Goal: Information Seeking & Learning: Check status

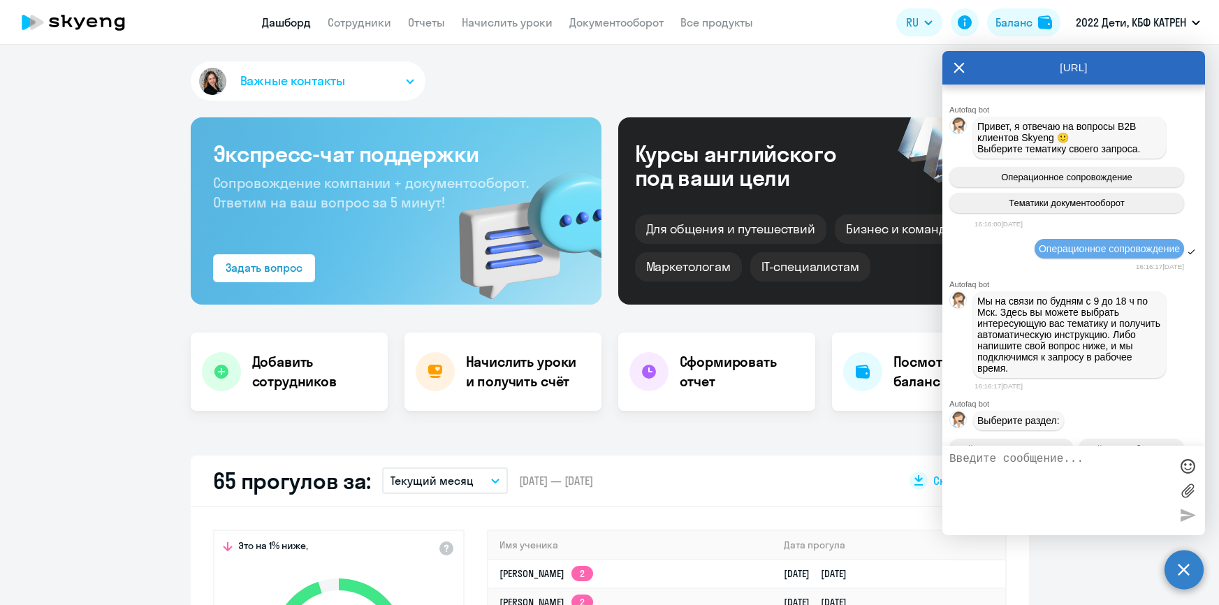
select select "30"
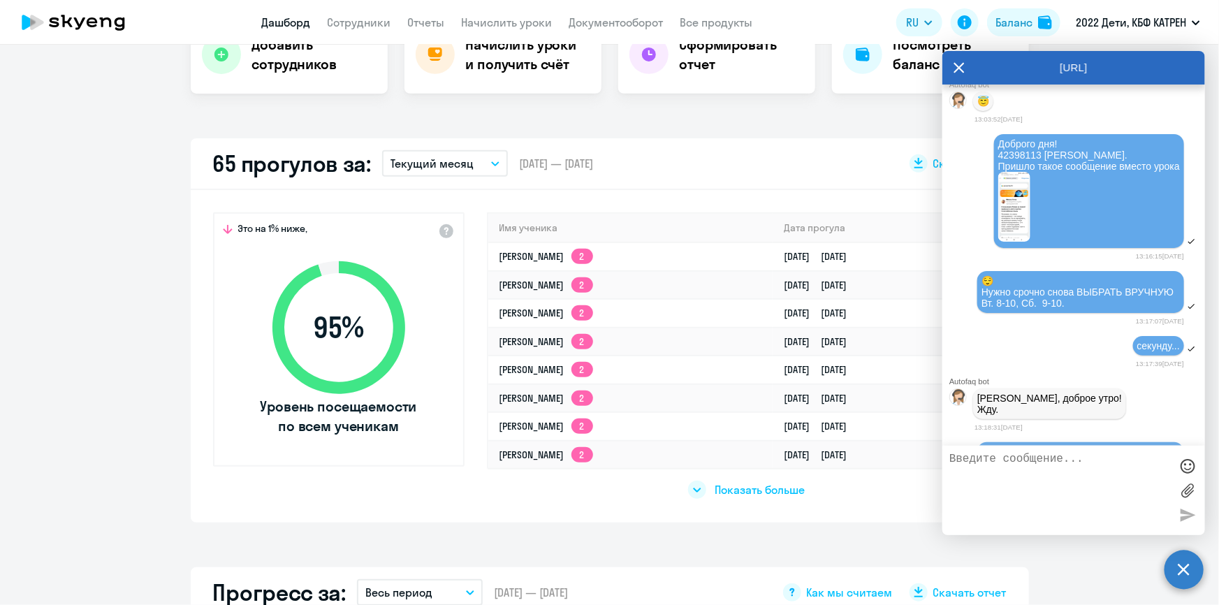
scroll to position [39526, 0]
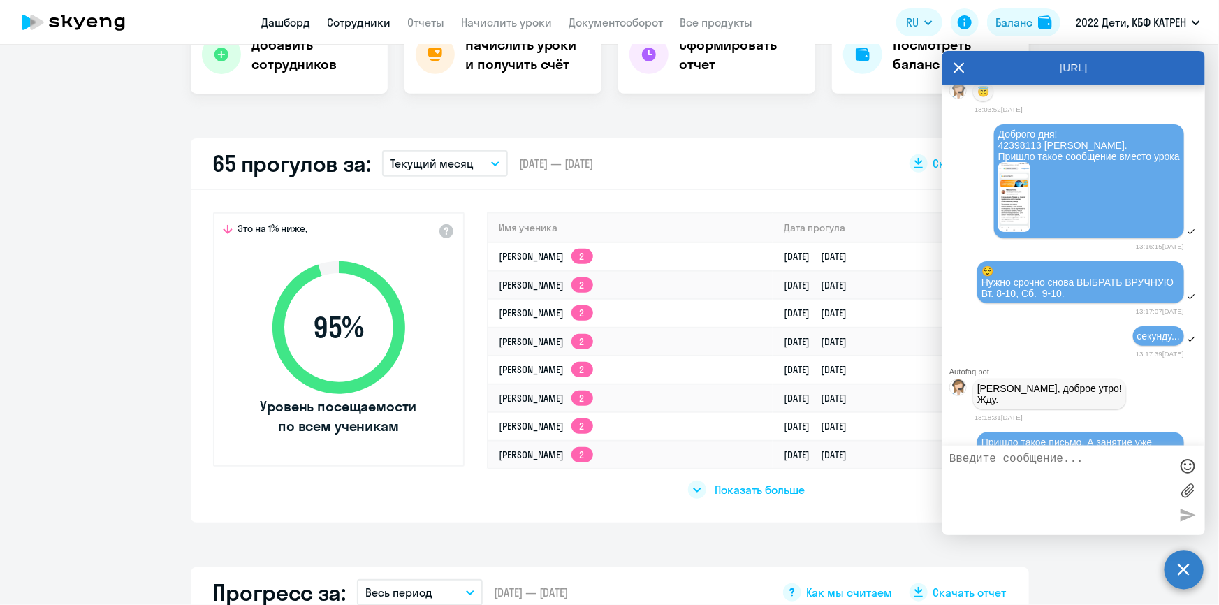
click at [333, 15] on link "Сотрудники" at bounding box center [360, 22] width 64 height 14
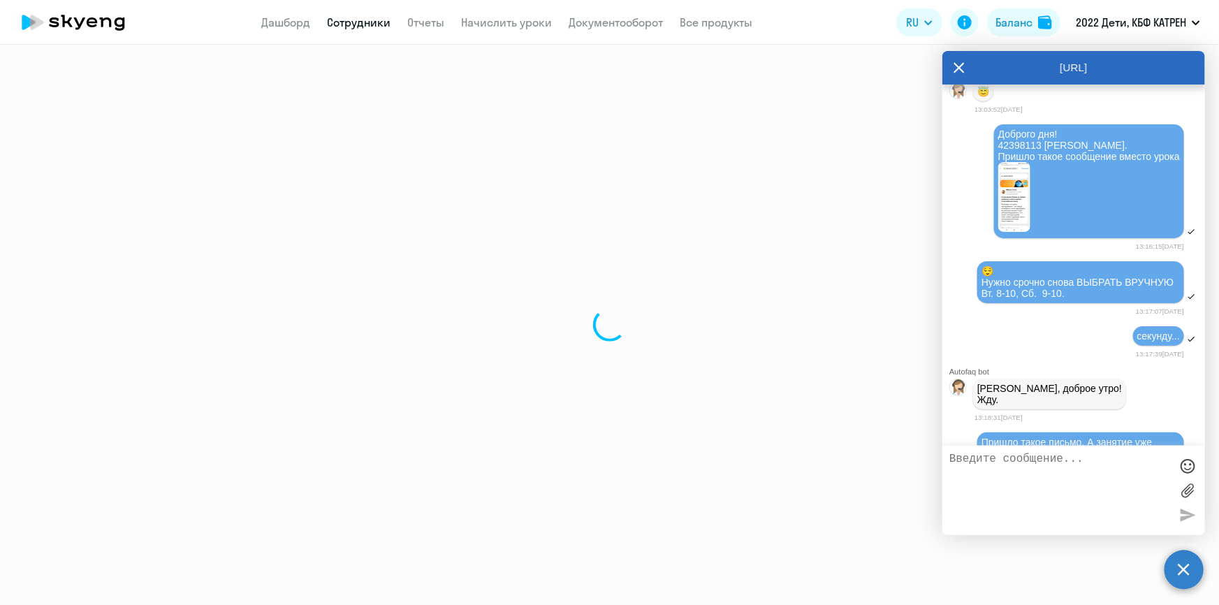
select select "30"
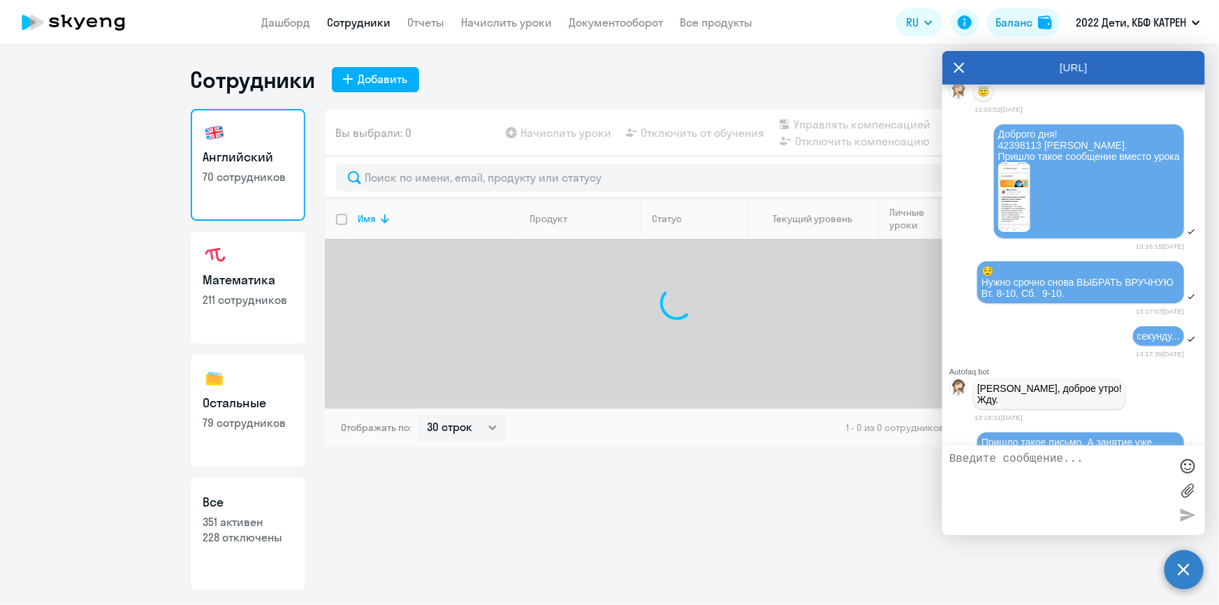
click at [276, 514] on link "Все 351 активен 228 отключены" at bounding box center [248, 534] width 115 height 112
select select "30"
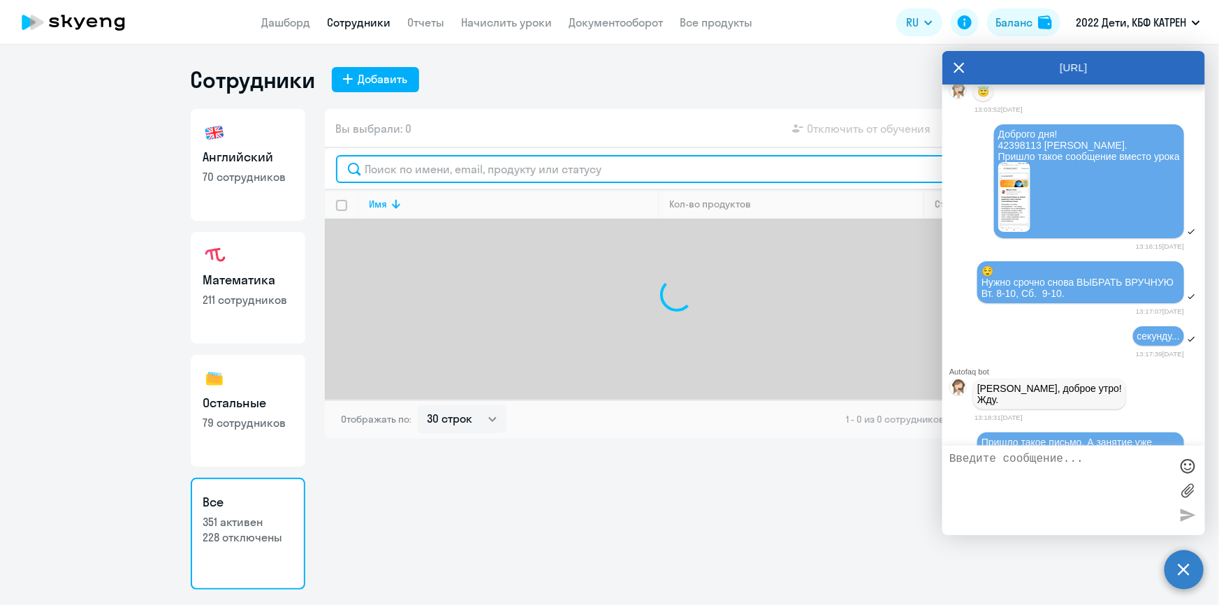
click at [476, 170] on input "text" at bounding box center [677, 169] width 682 height 28
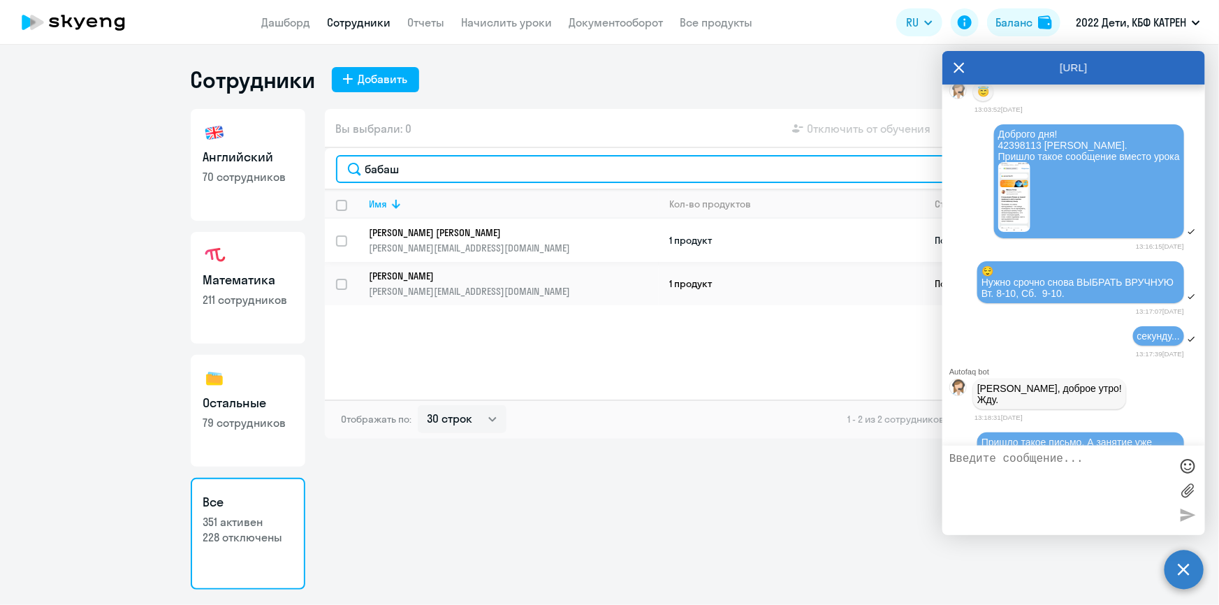
type input "бабаш"
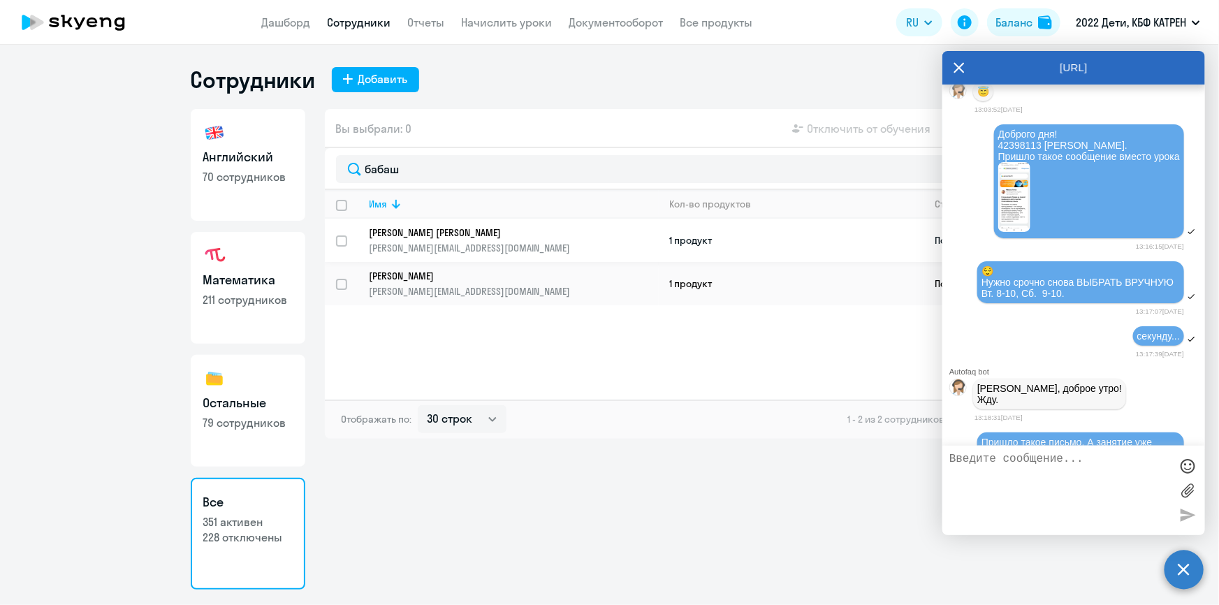
click at [461, 230] on p "Бабашева Ольга Анатольевна" at bounding box center [504, 232] width 270 height 13
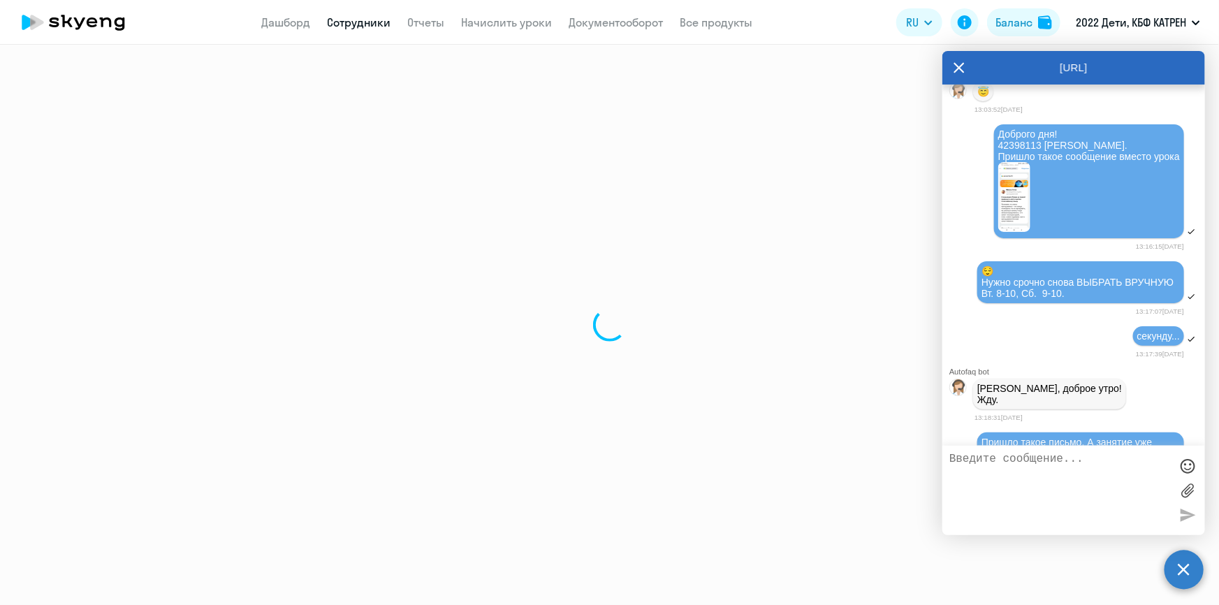
select select "math"
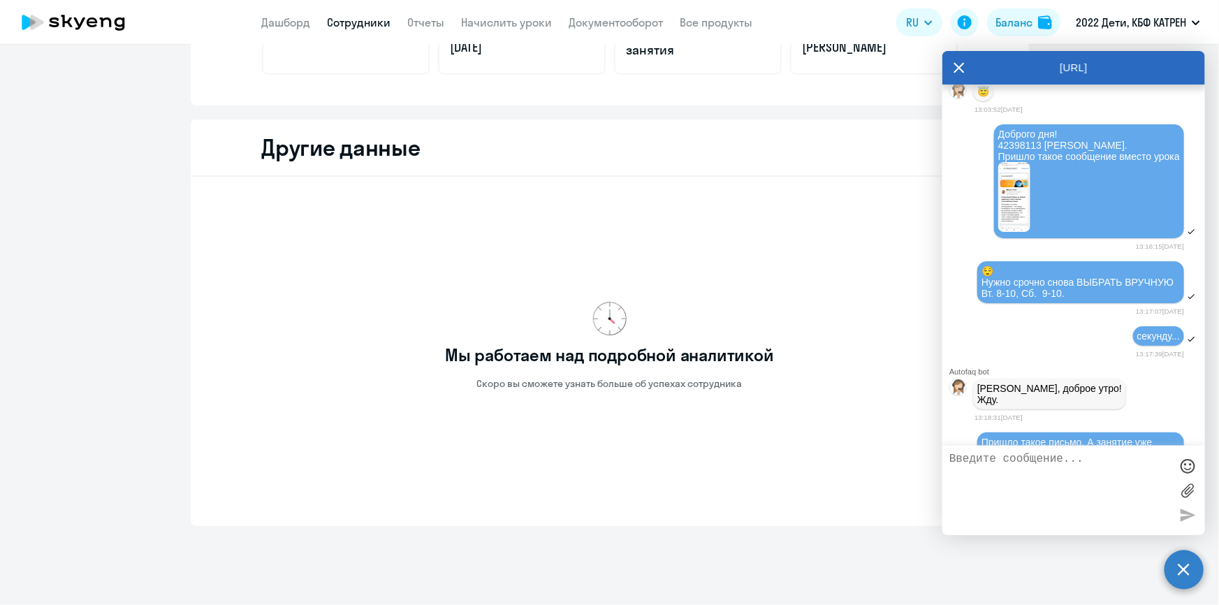
scroll to position [370, 0]
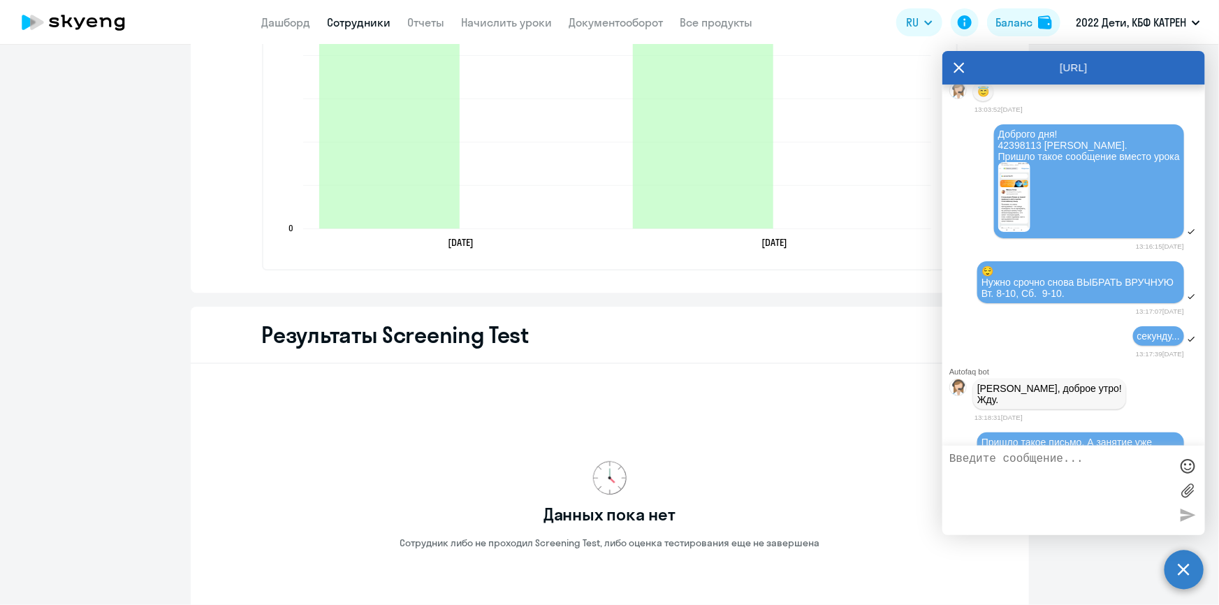
scroll to position [1317, 0]
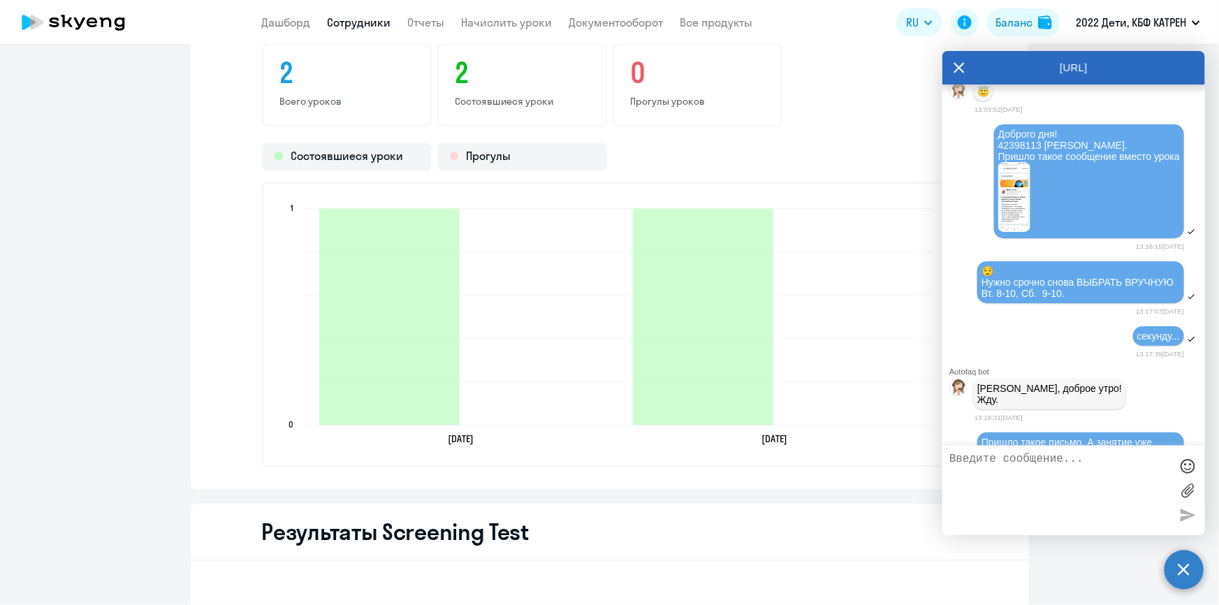
select select "30"
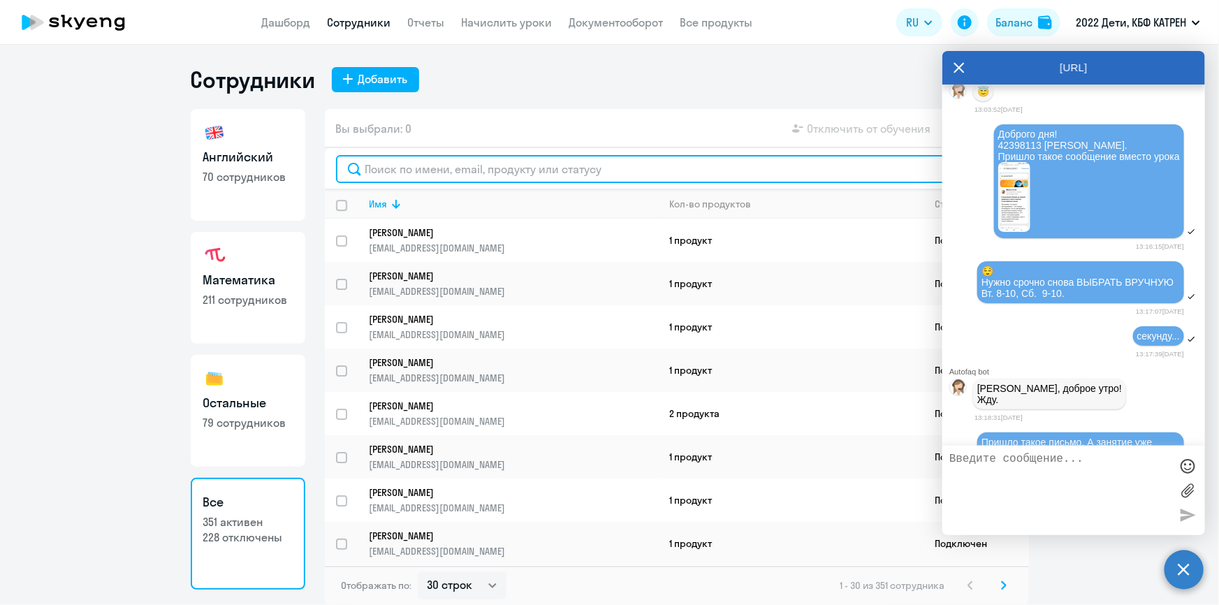
click at [406, 171] on input "text" at bounding box center [677, 169] width 682 height 28
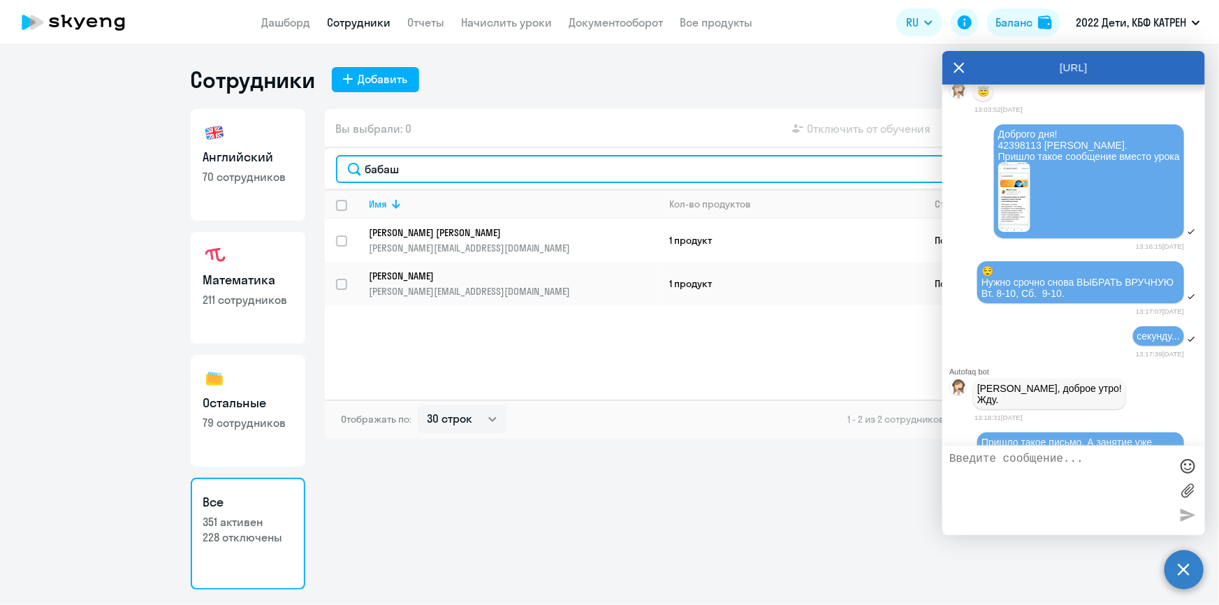
type input "бабаш"
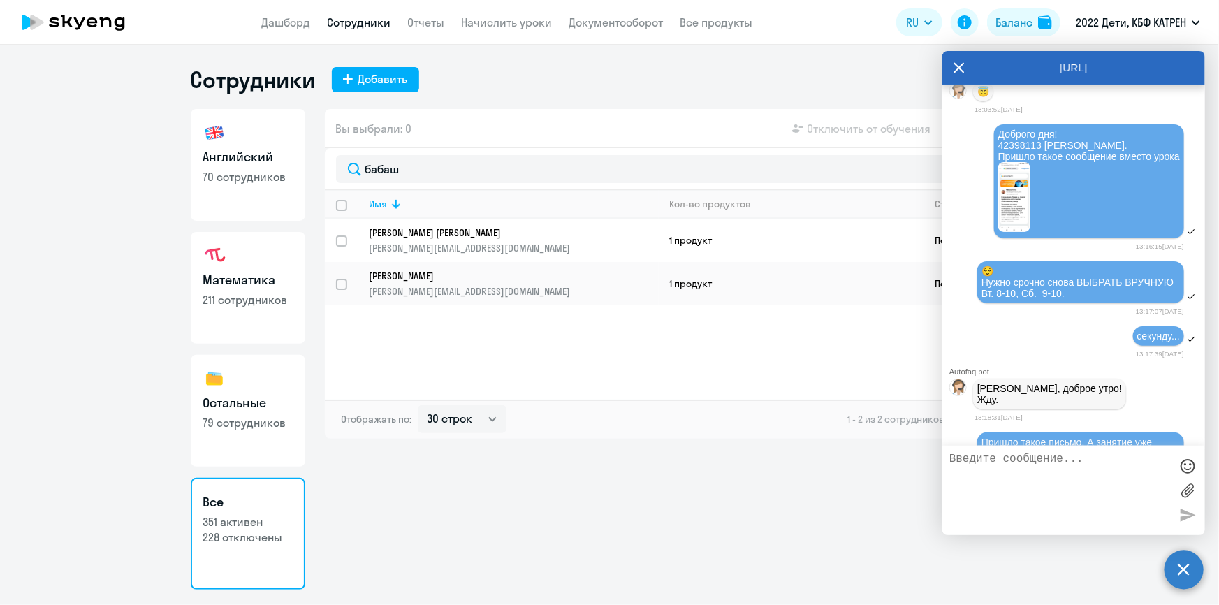
click at [413, 228] on p "Бабашева Ольга Анатольевна" at bounding box center [504, 232] width 270 height 13
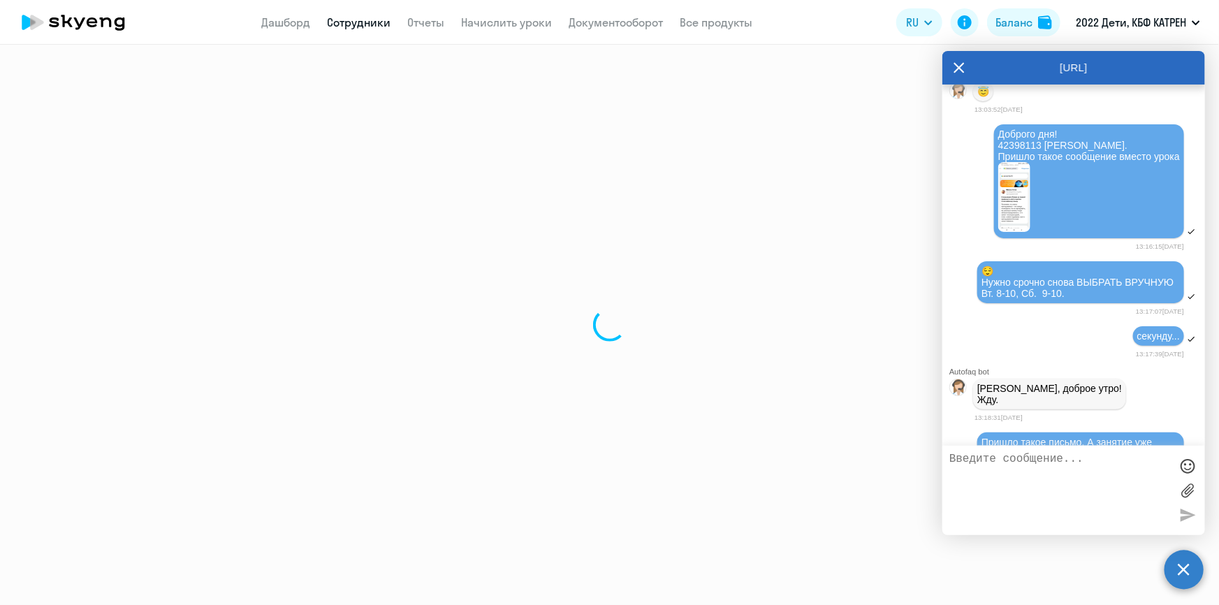
select select "math"
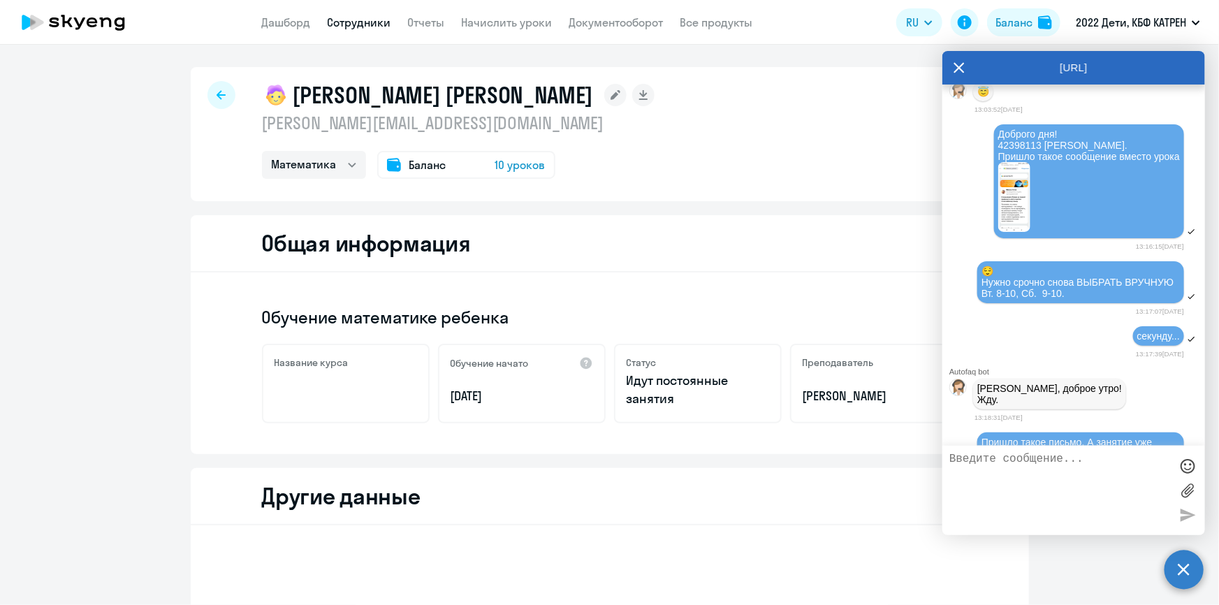
click at [365, 17] on link "Сотрудники" at bounding box center [360, 22] width 64 height 14
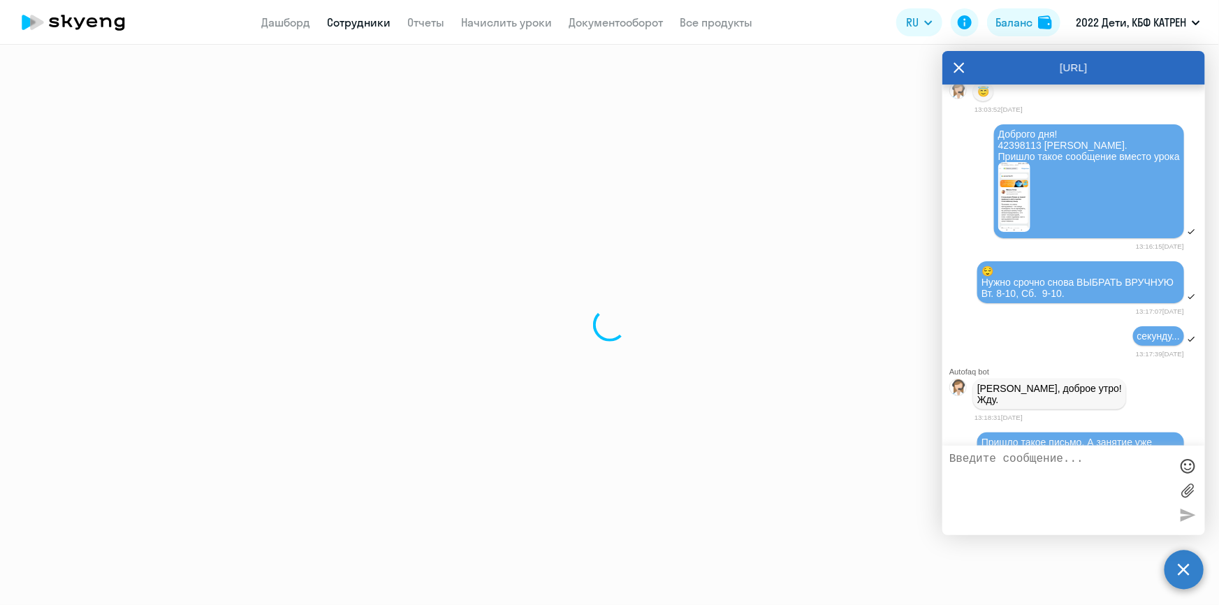
select select "30"
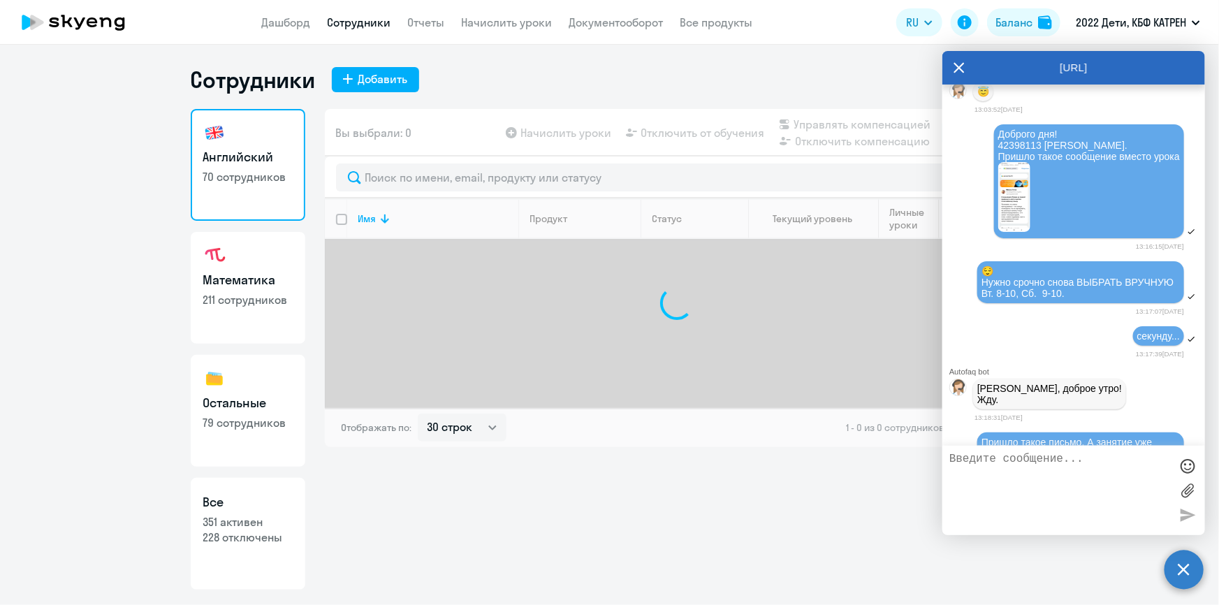
drag, startPoint x: 242, startPoint y: 526, endPoint x: 293, endPoint y: 450, distance: 91.2
click at [243, 526] on p "351 активен" at bounding box center [247, 521] width 89 height 15
select select "30"
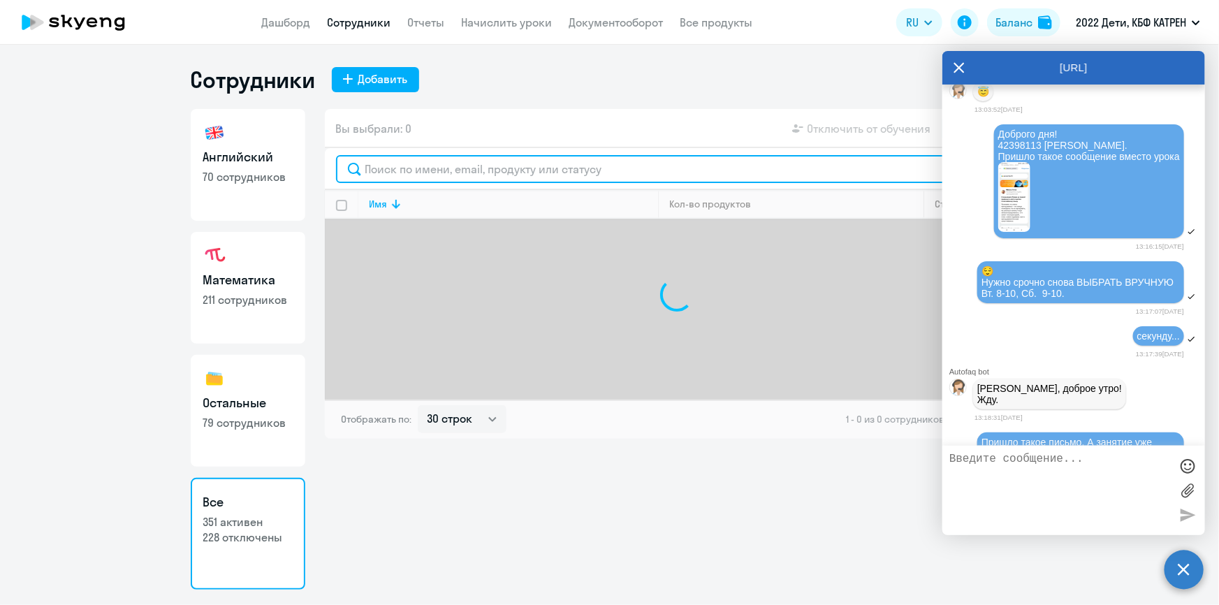
click at [432, 168] on input "text" at bounding box center [677, 169] width 682 height 28
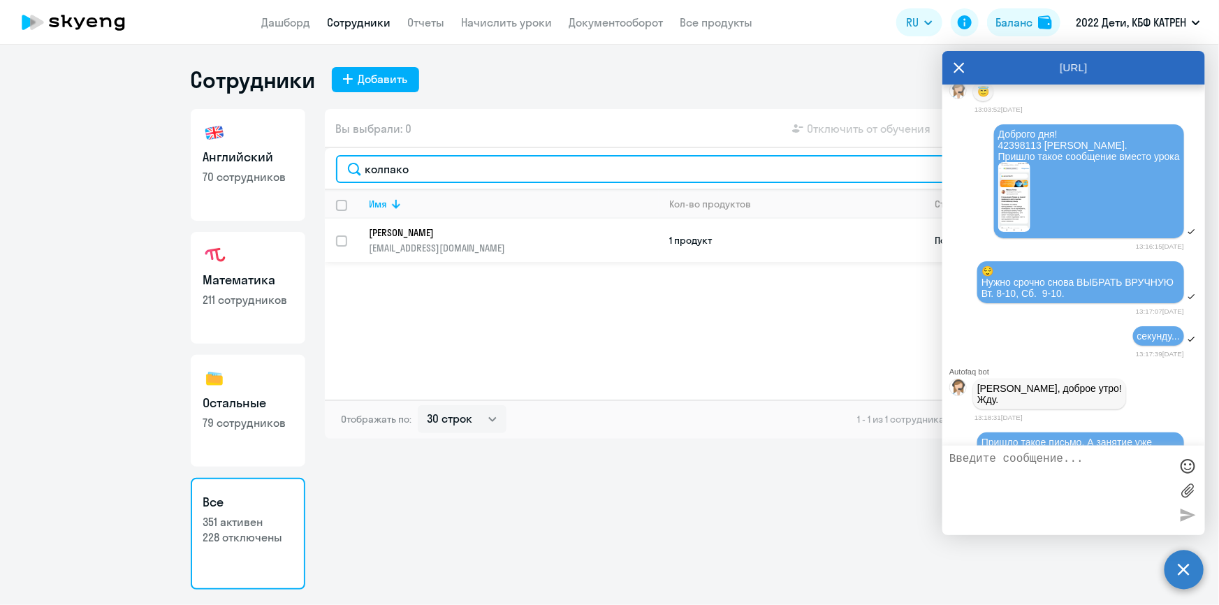
type input "колпако"
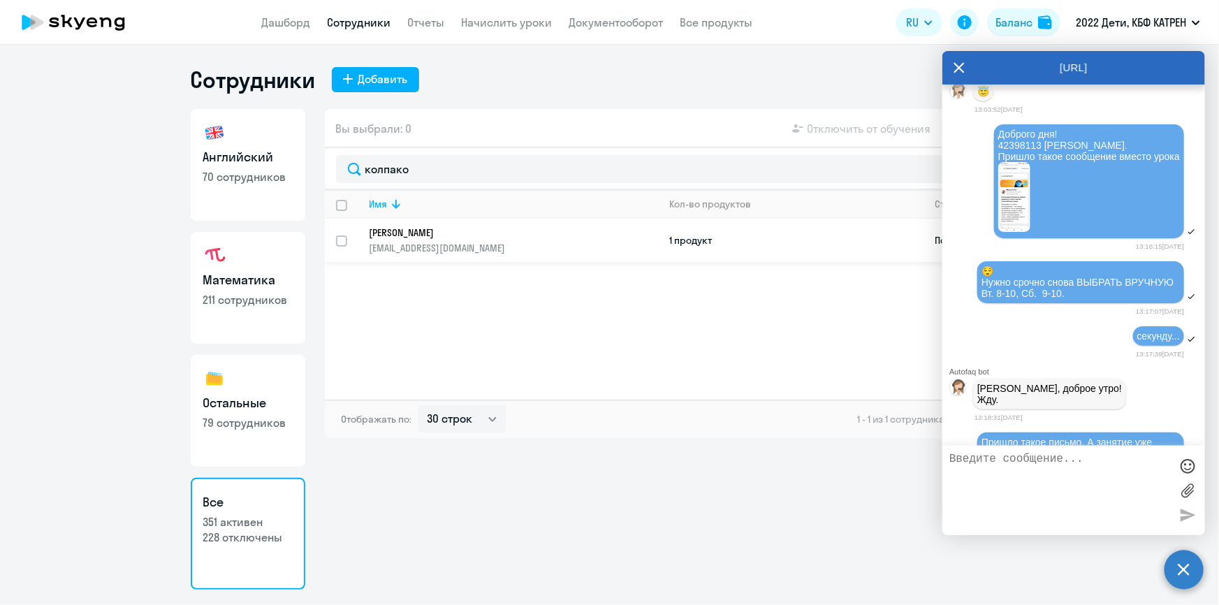
click at [425, 226] on p "Колпакова Виктория Вячеславовна" at bounding box center [504, 232] width 270 height 13
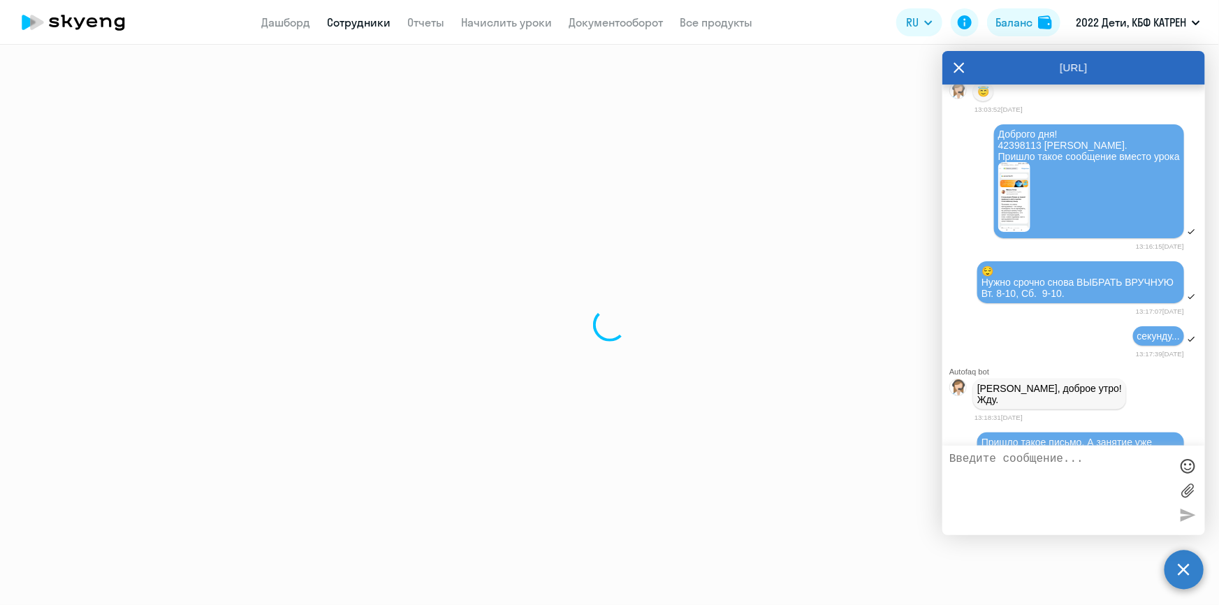
select select "math"
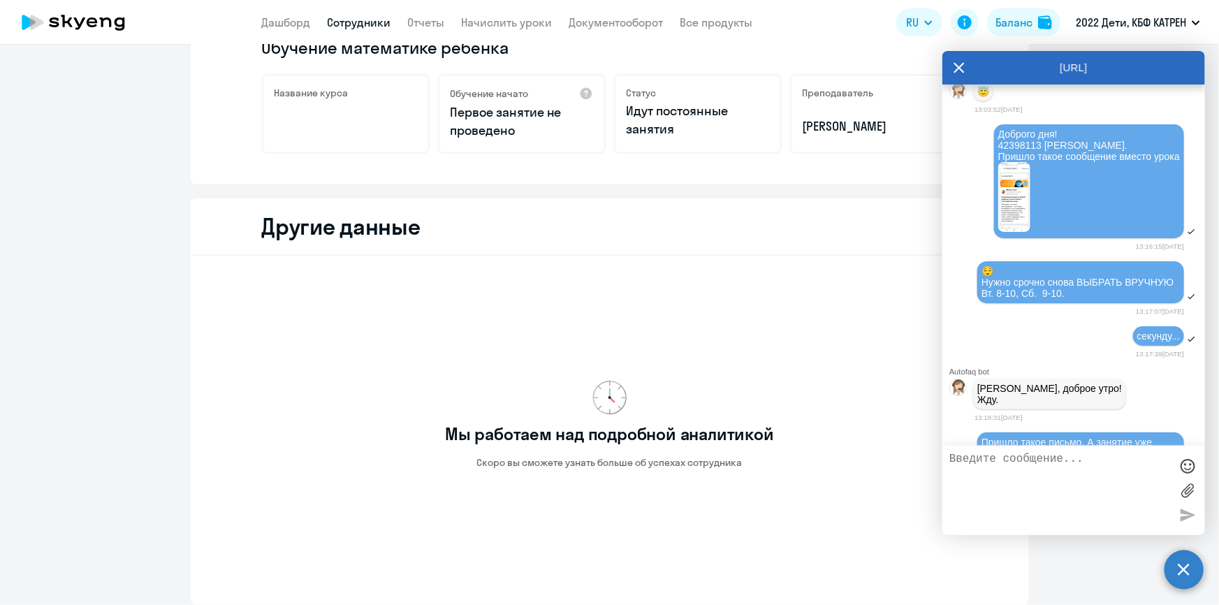
scroll to position [317, 0]
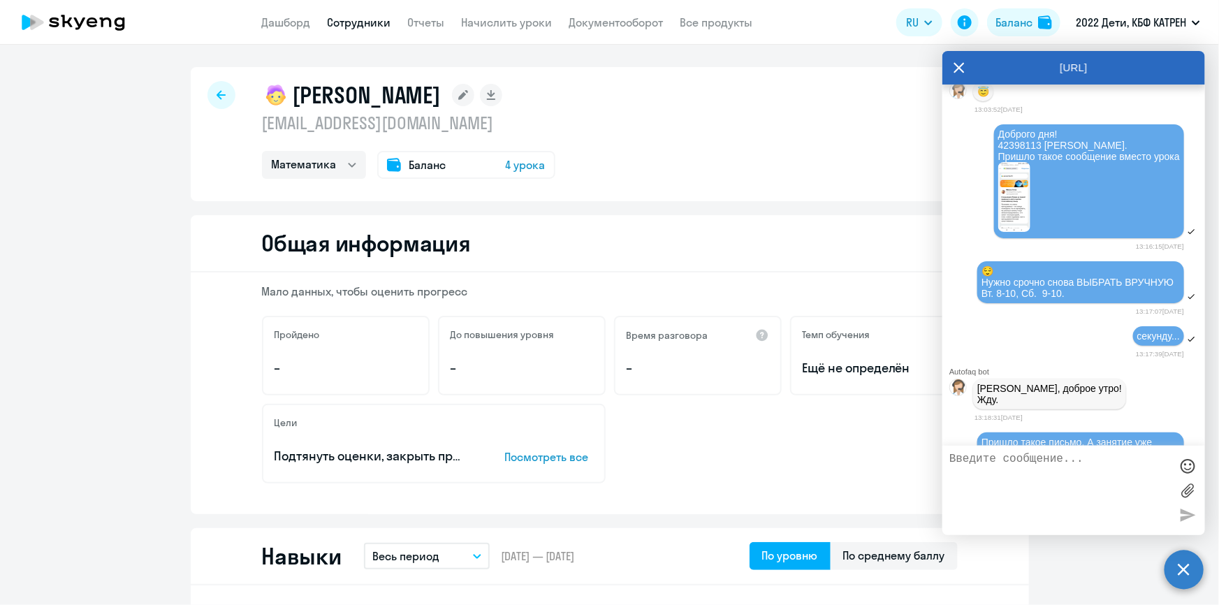
click at [337, 24] on link "Сотрудники" at bounding box center [360, 22] width 64 height 14
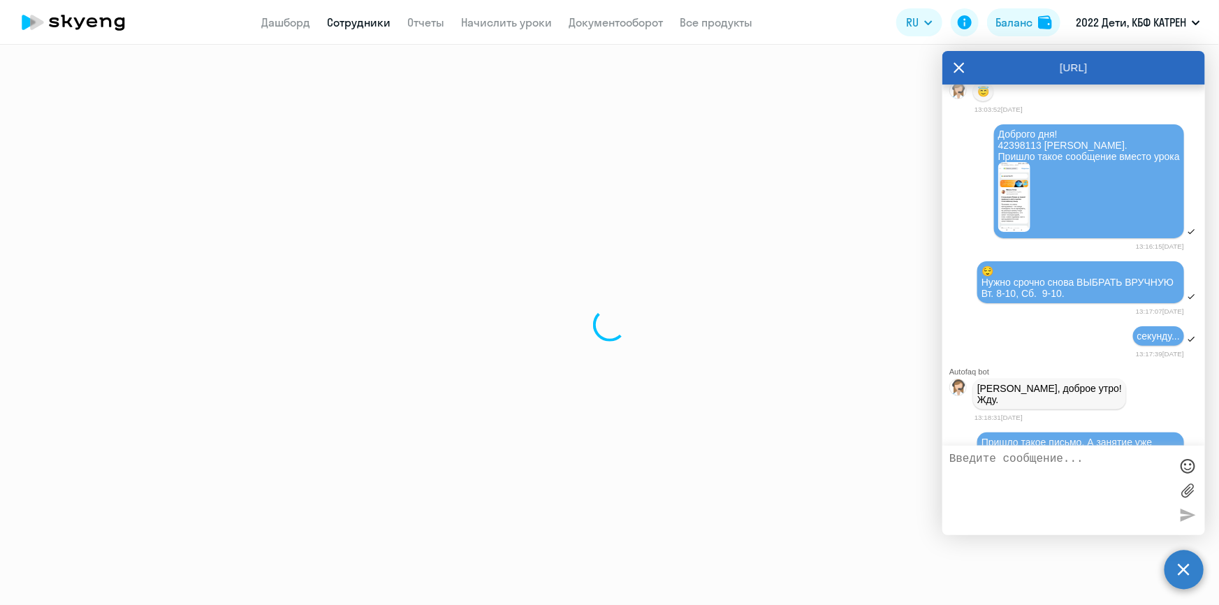
select select "30"
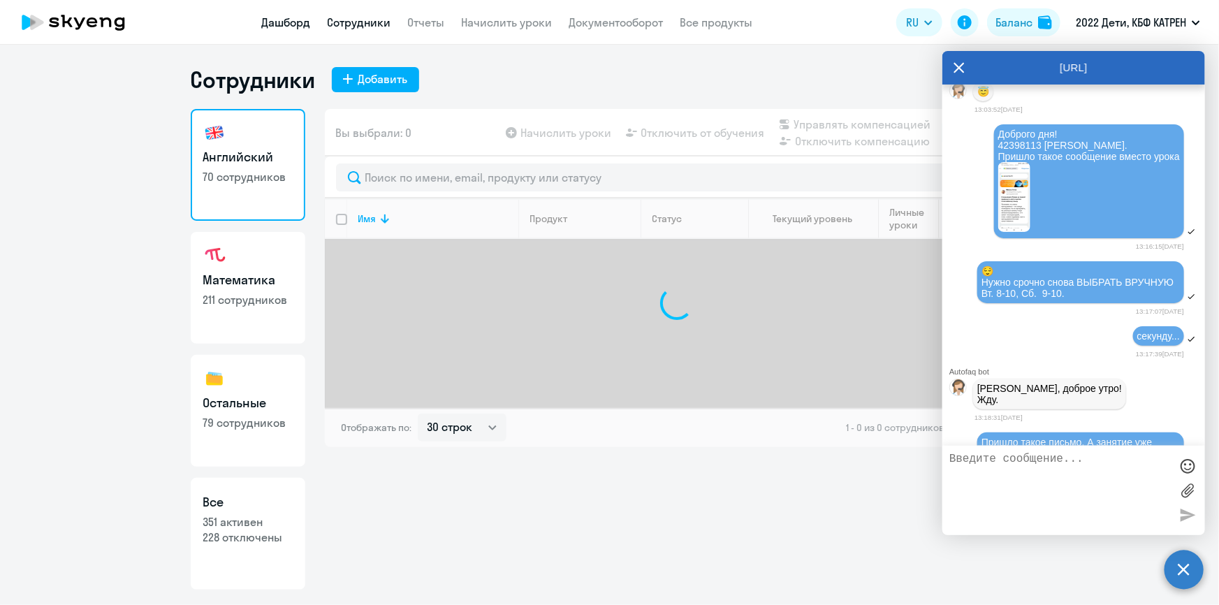
click at [293, 15] on app-menu-item-link "Дашборд" at bounding box center [286, 22] width 49 height 17
click at [294, 15] on link "Дашборд" at bounding box center [286, 22] width 49 height 14
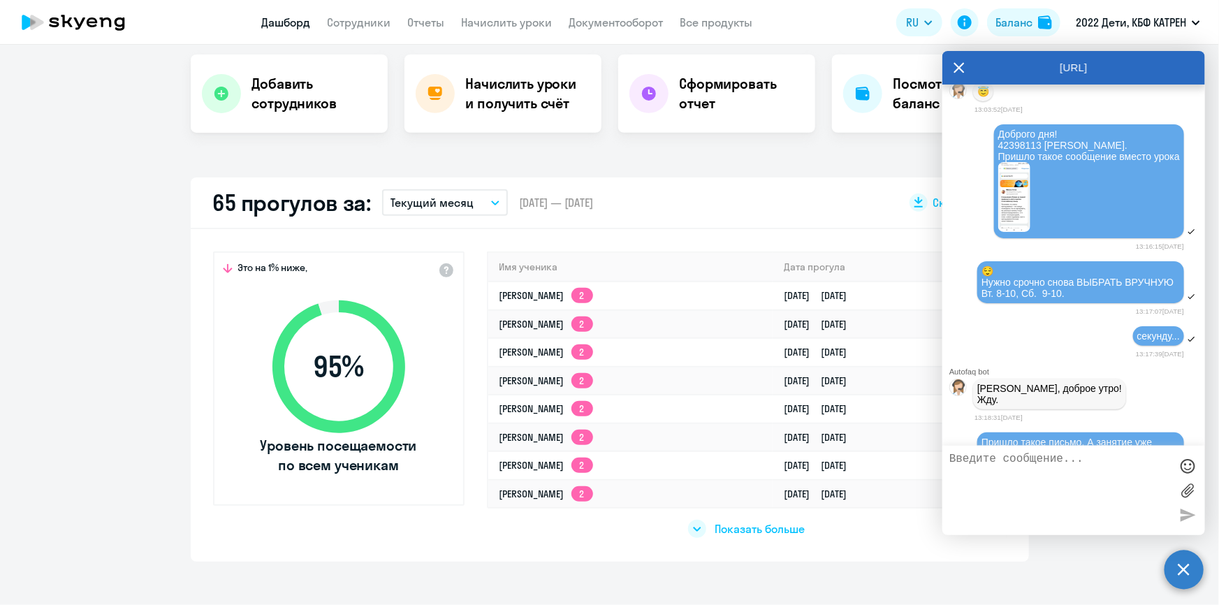
scroll to position [444, 0]
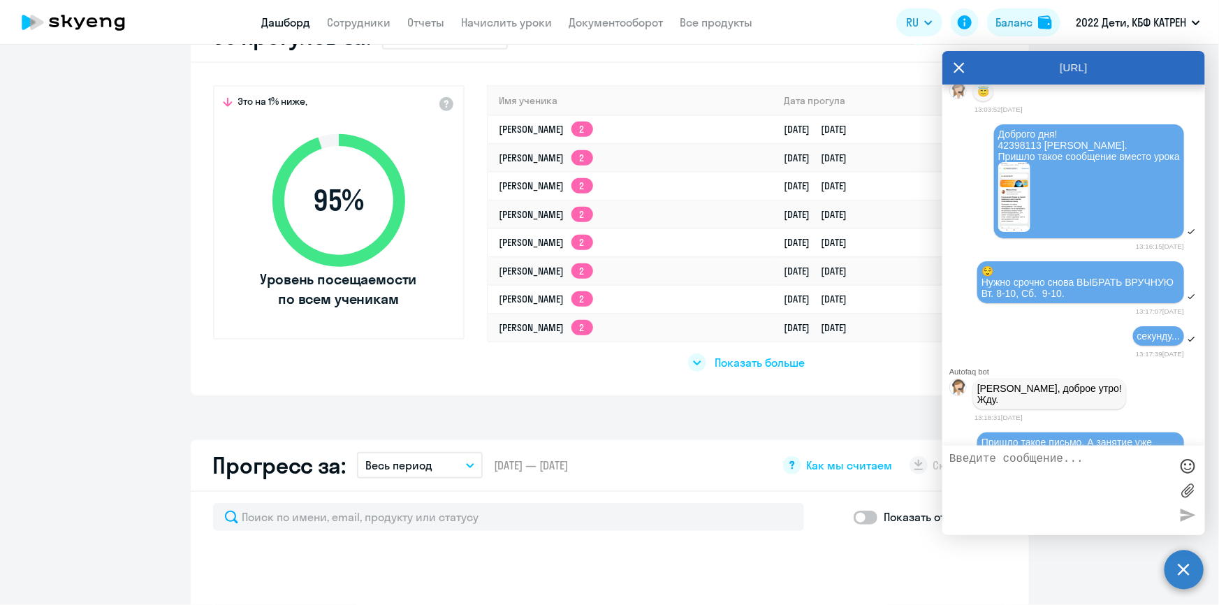
select select "30"
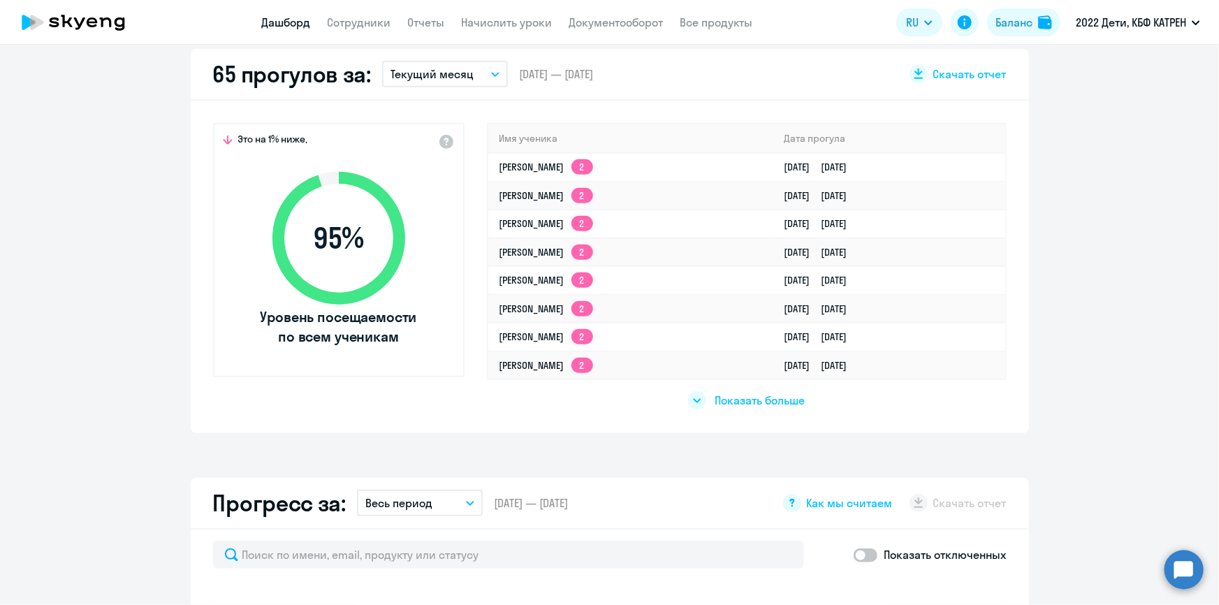
scroll to position [444, 0]
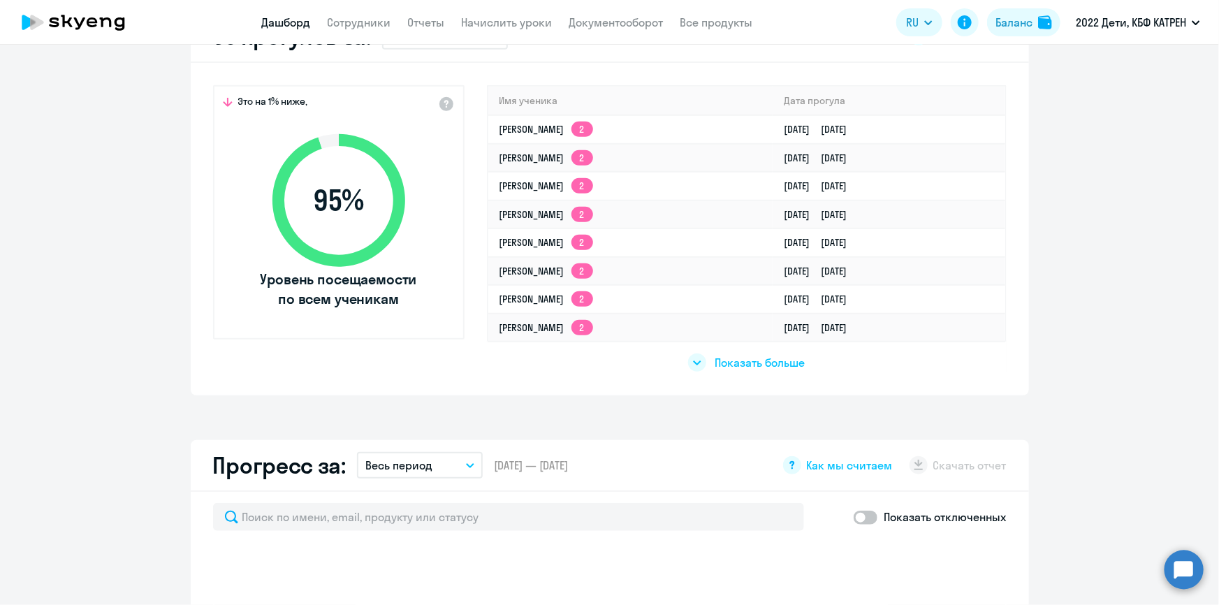
click at [749, 359] on span "Показать больше" at bounding box center [759, 362] width 90 height 15
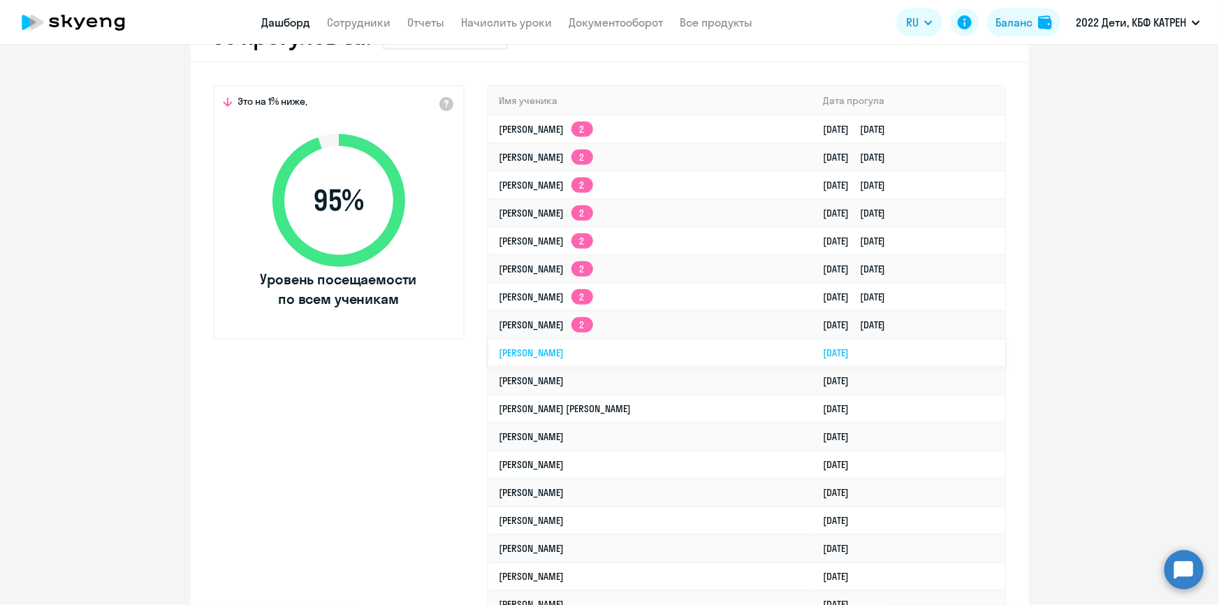
select select "30"
click at [349, 19] on link "Сотрудники" at bounding box center [360, 22] width 64 height 14
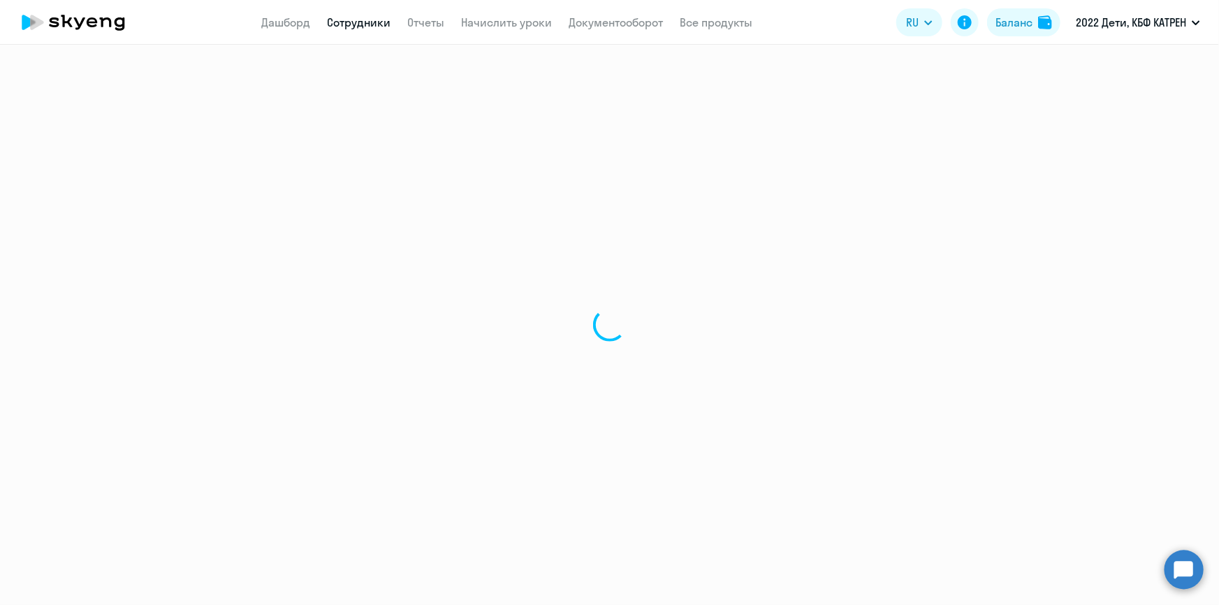
select select "30"
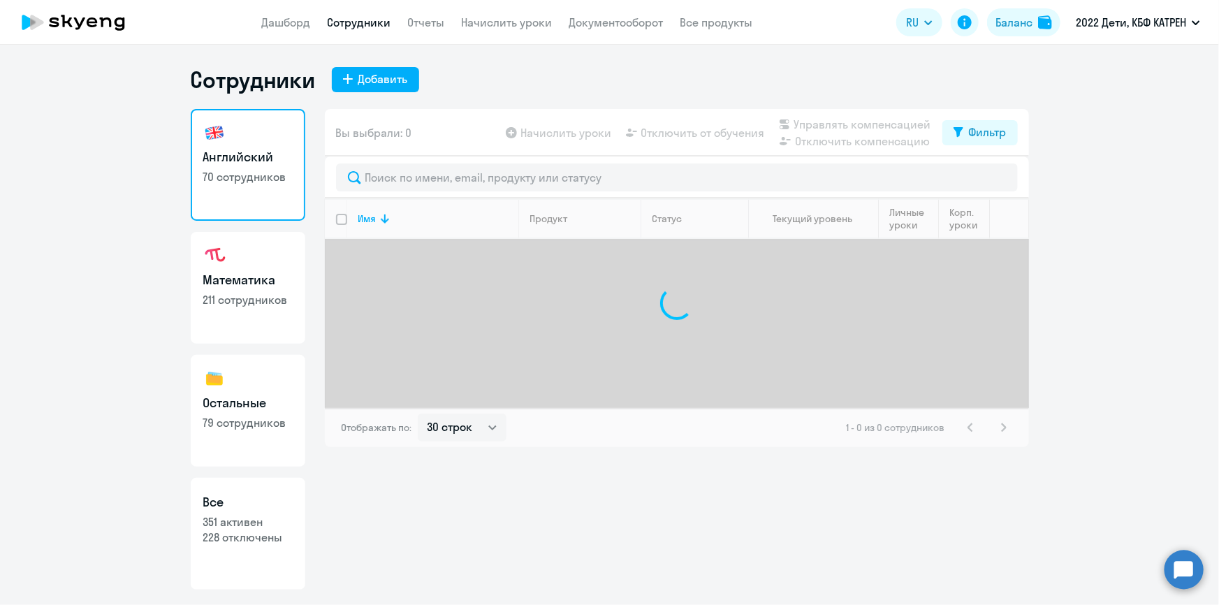
click at [267, 510] on h3 "Все" at bounding box center [247, 502] width 89 height 18
select select "30"
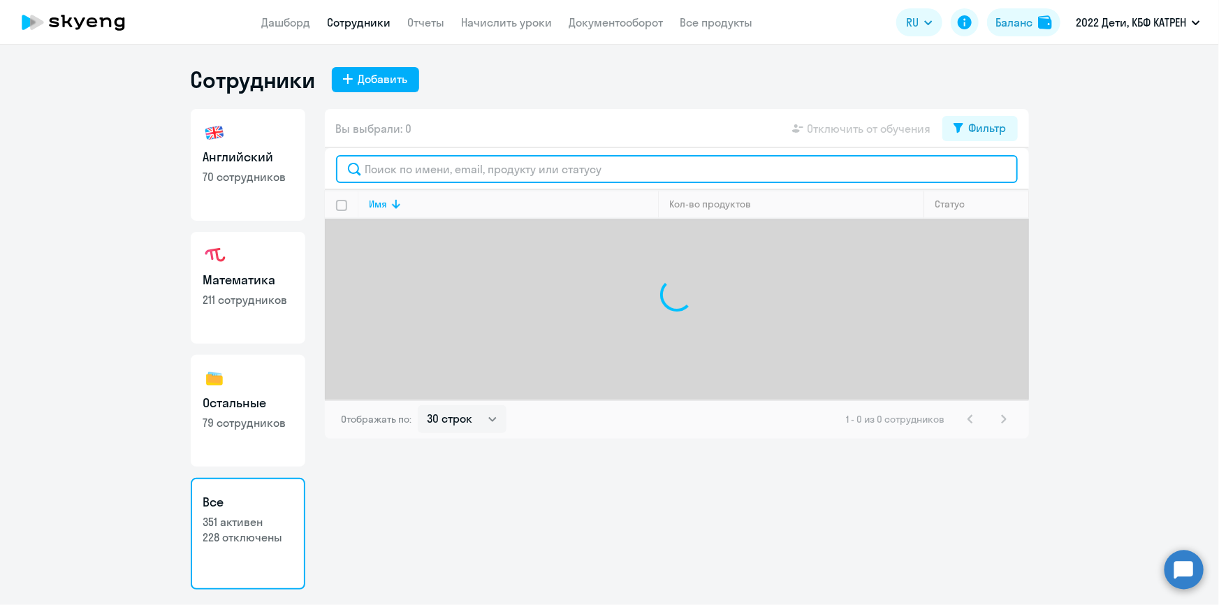
click at [446, 174] on input "text" at bounding box center [677, 169] width 682 height 28
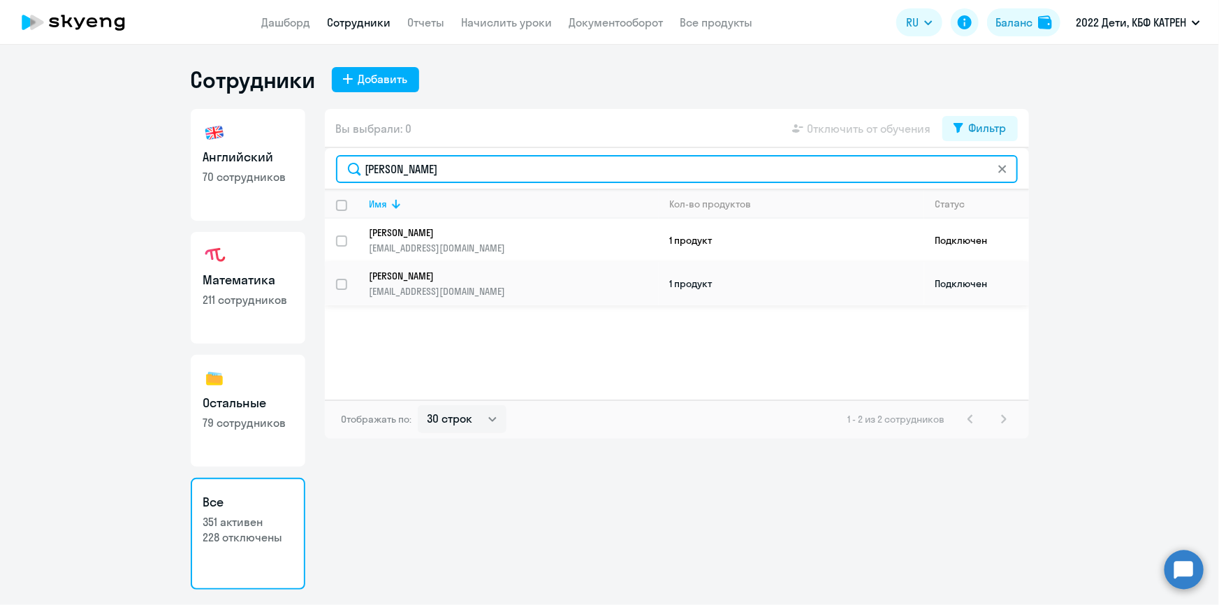
type input "симонов"
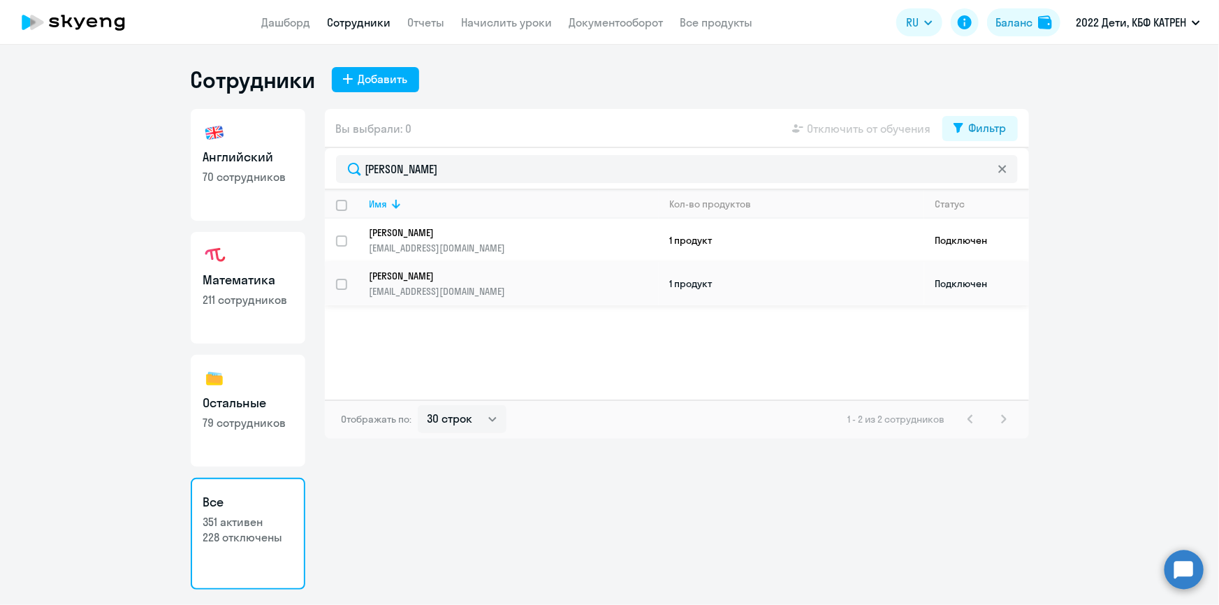
click at [457, 270] on p "Симонов Даниил Сергеевич" at bounding box center [504, 276] width 270 height 13
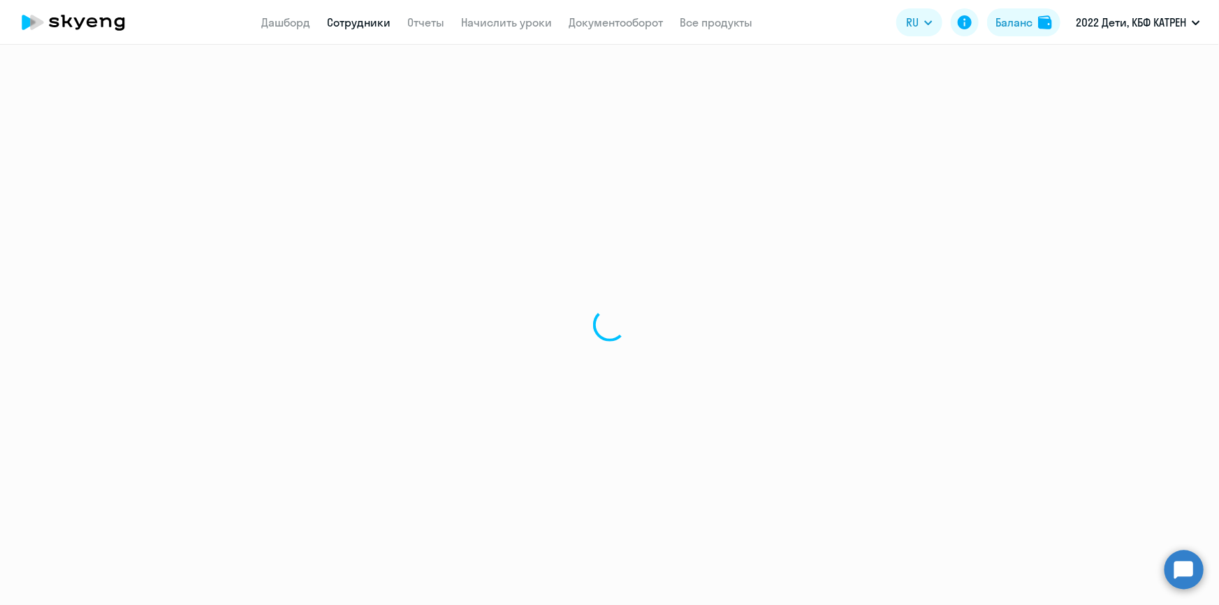
select select "english"
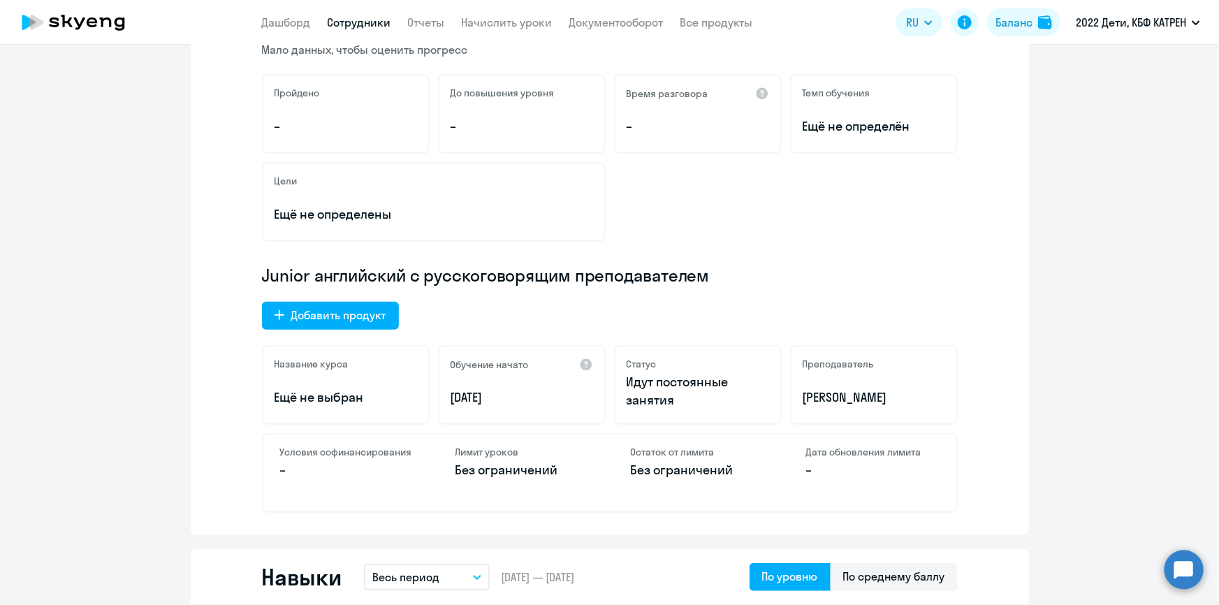
scroll to position [254, 0]
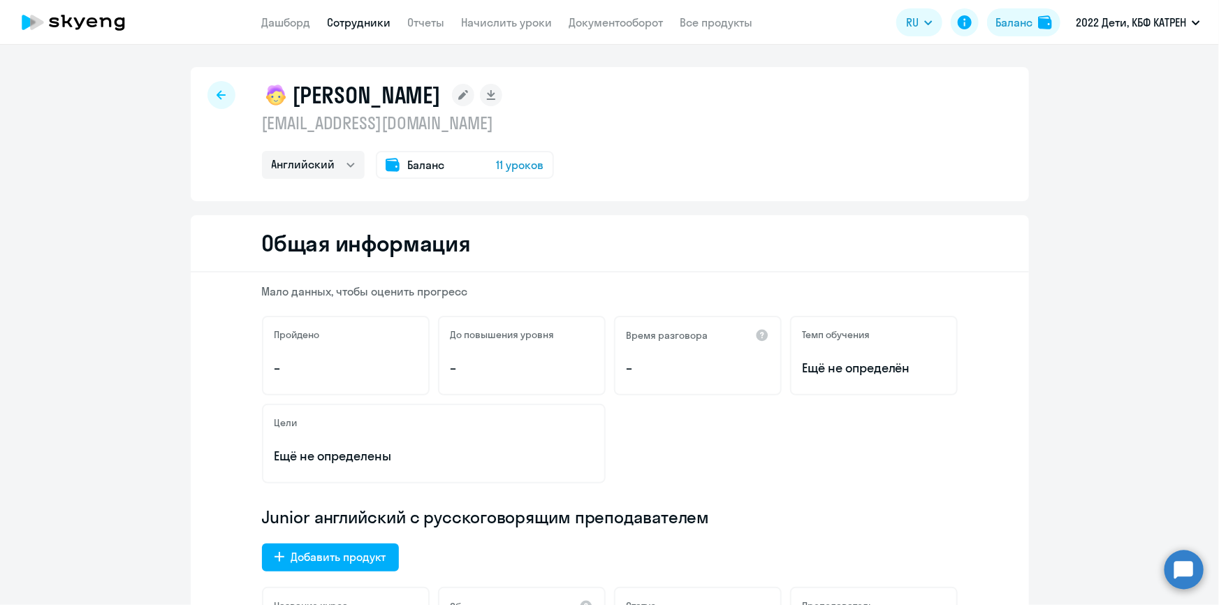
select select "30"
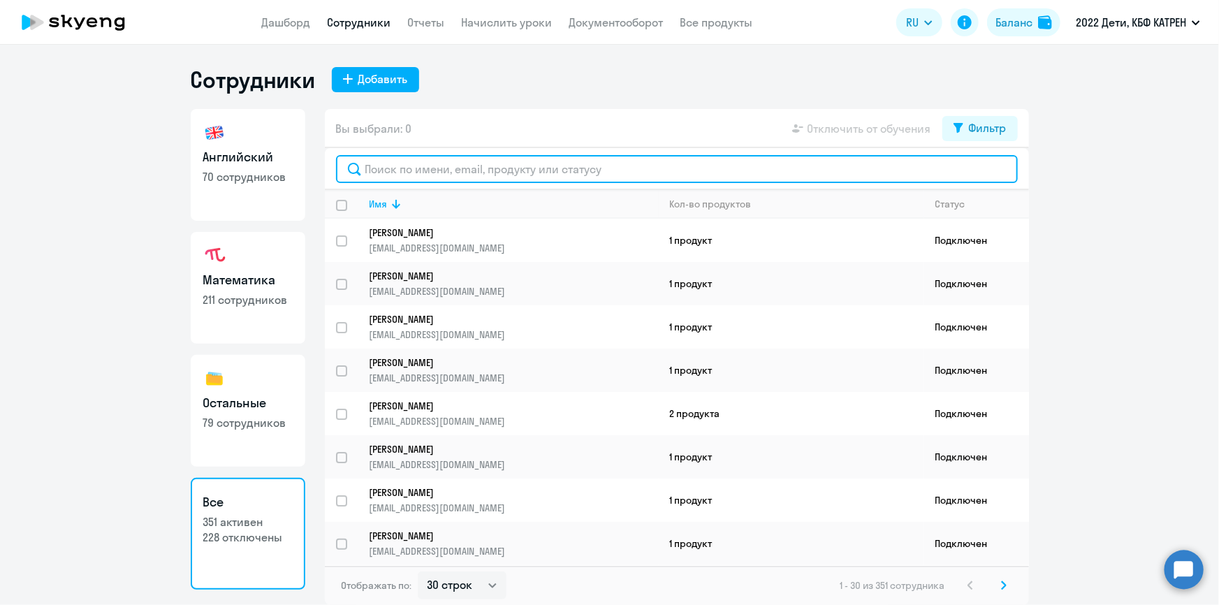
click at [412, 166] on input "text" at bounding box center [677, 169] width 682 height 28
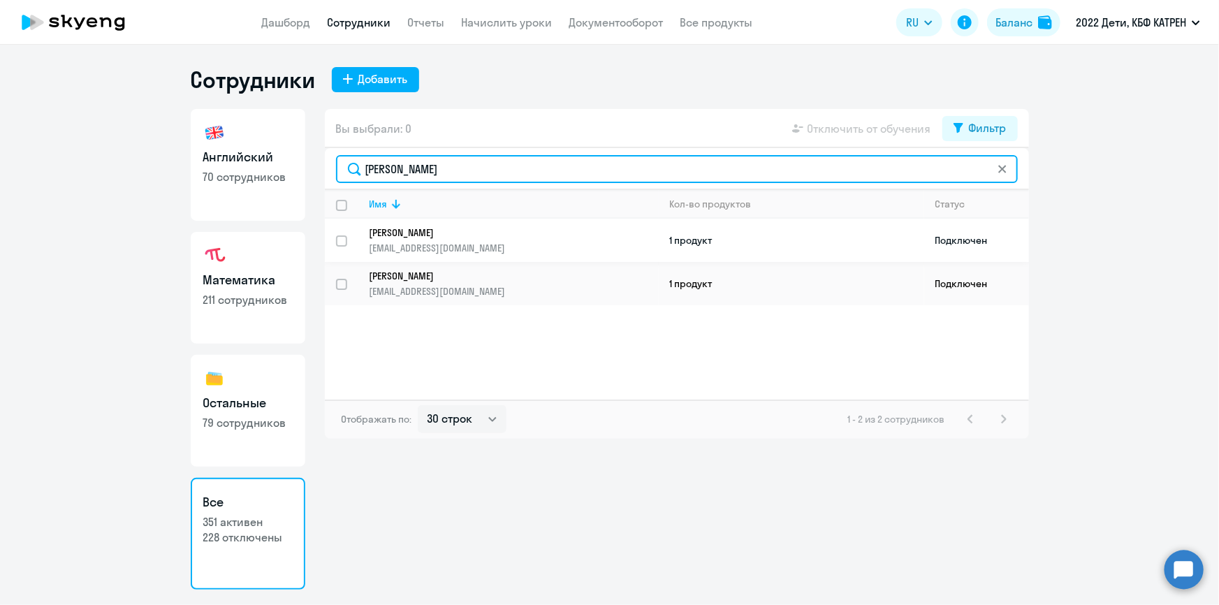
type input "симонов"
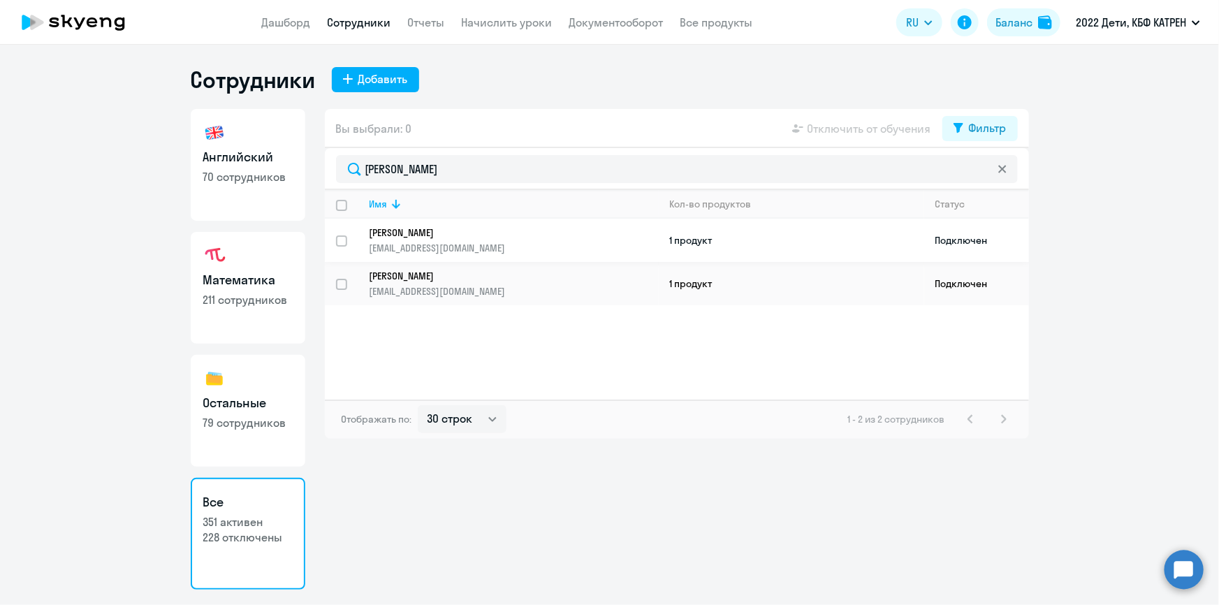
click at [439, 237] on p "Симонов Кирилл Евгеньевич" at bounding box center [504, 232] width 270 height 13
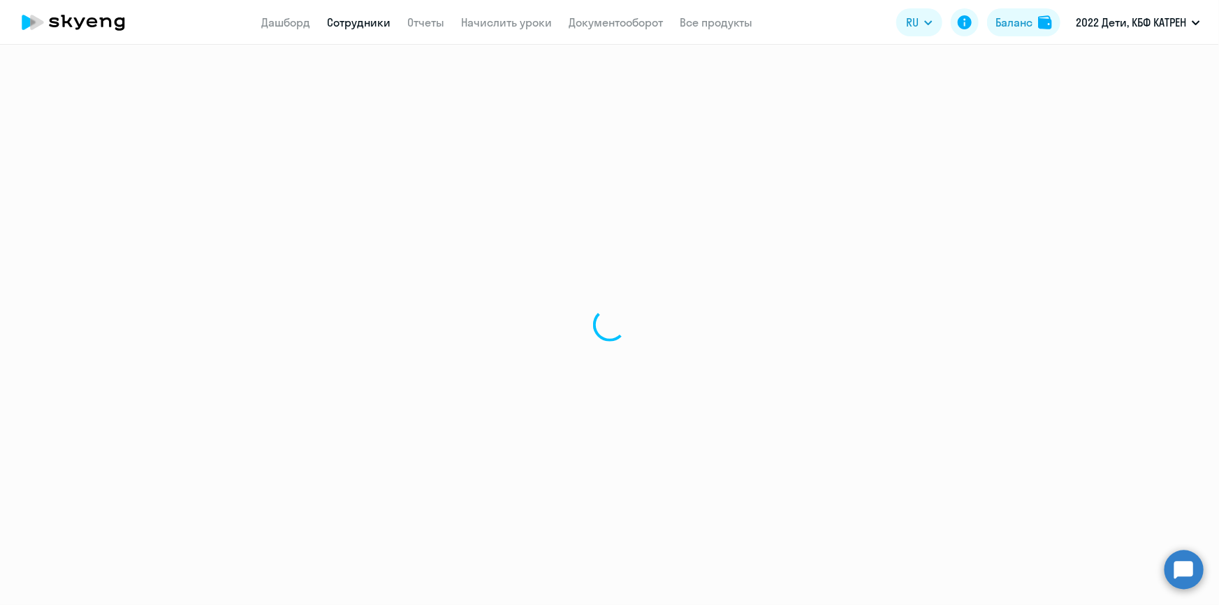
select select "english"
select select "30"
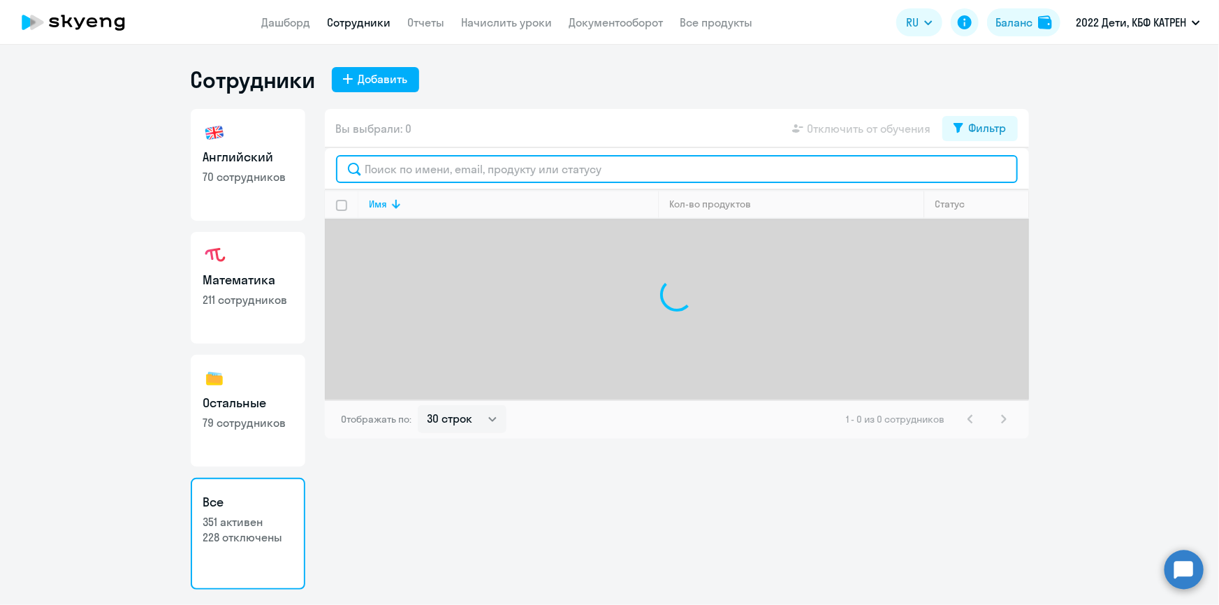
click at [457, 167] on input "text" at bounding box center [677, 169] width 682 height 28
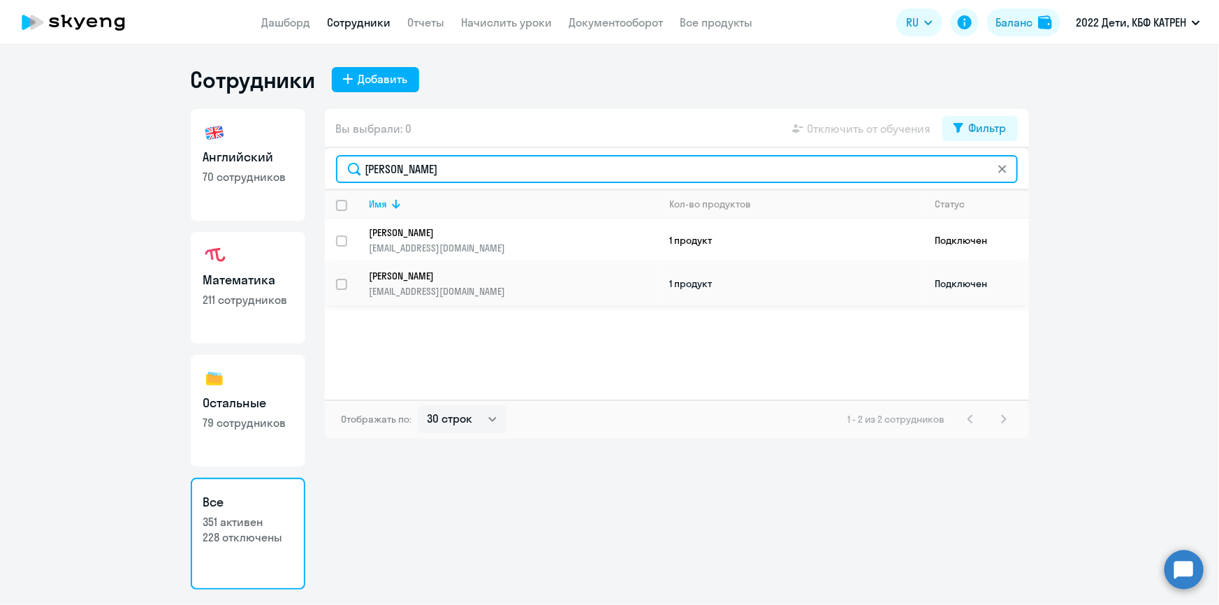
type input "симонов"
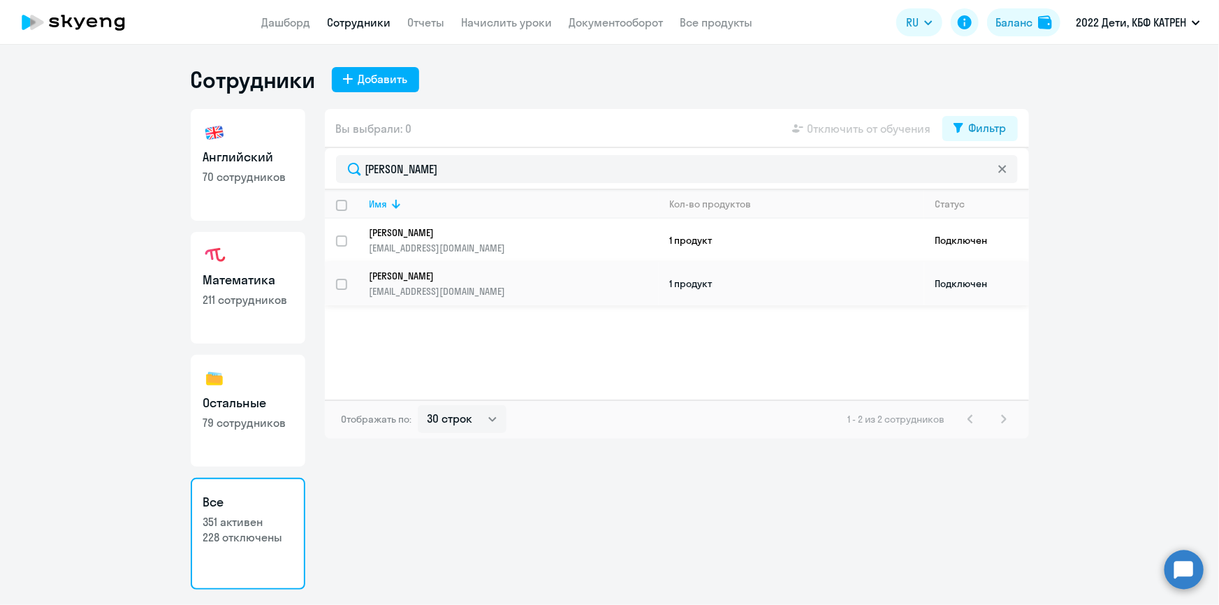
click at [463, 273] on p "Симонов Даниил Сергеевич" at bounding box center [504, 276] width 270 height 13
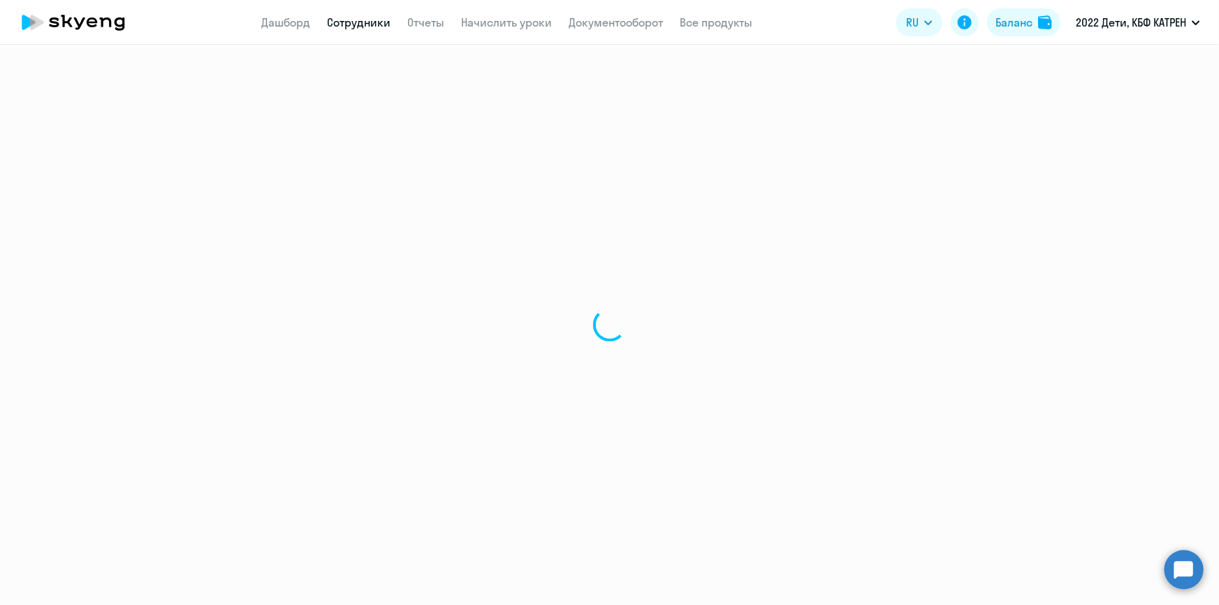
select select "english"
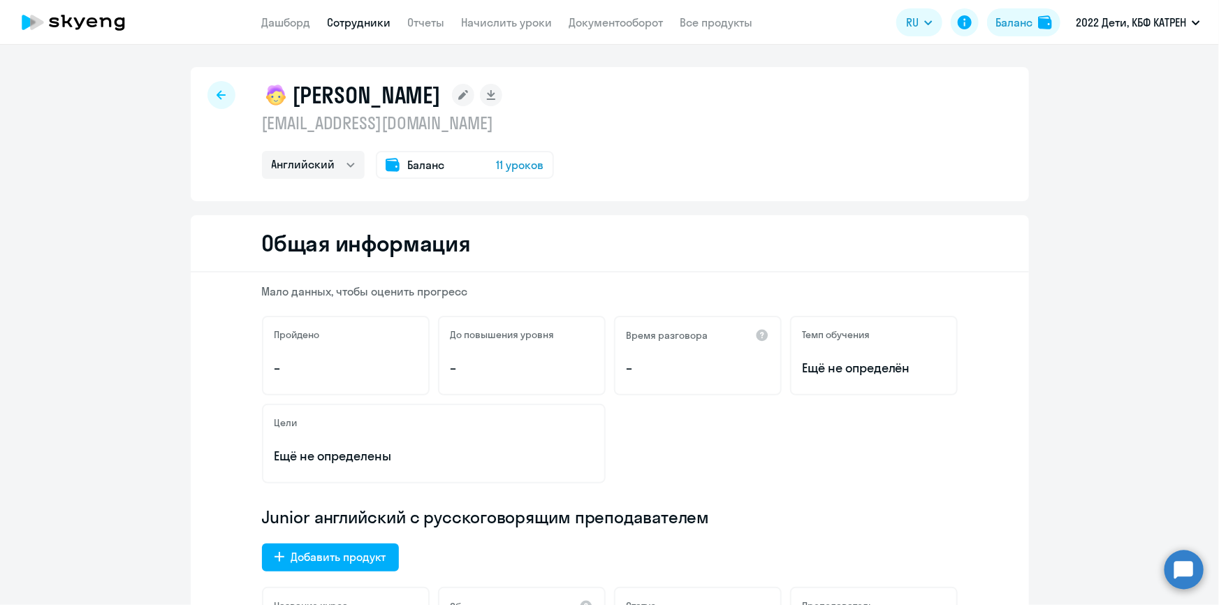
click at [1182, 571] on circle at bounding box center [1183, 569] width 39 height 39
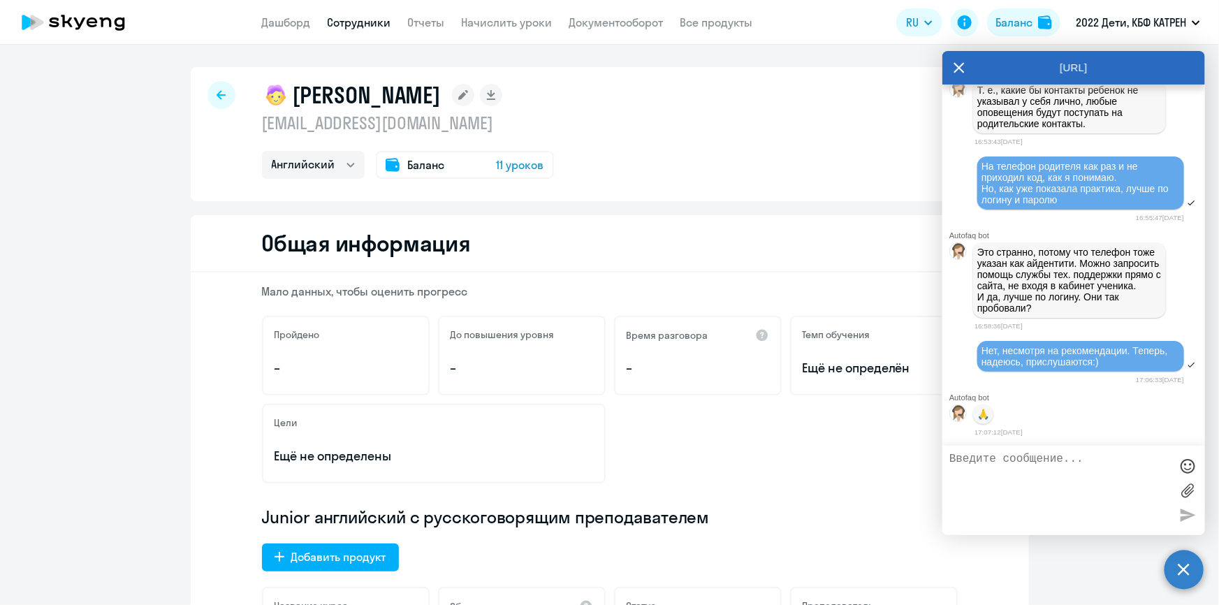
click at [989, 457] on textarea at bounding box center [1059, 490] width 221 height 75
select select "30"
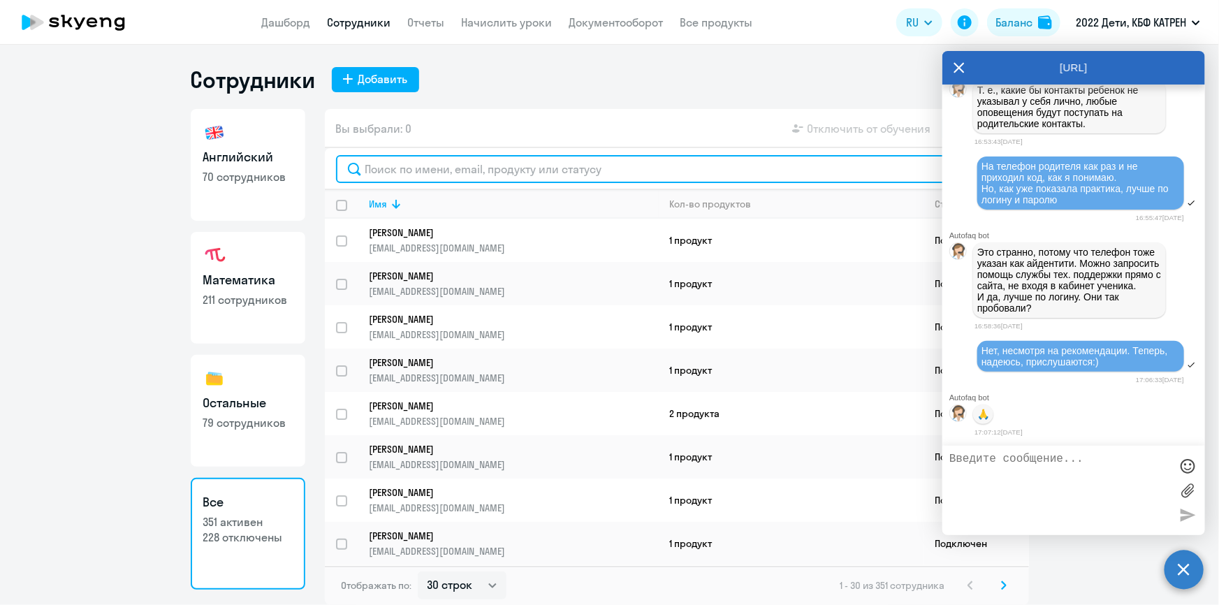
click at [434, 166] on input "text" at bounding box center [677, 169] width 682 height 28
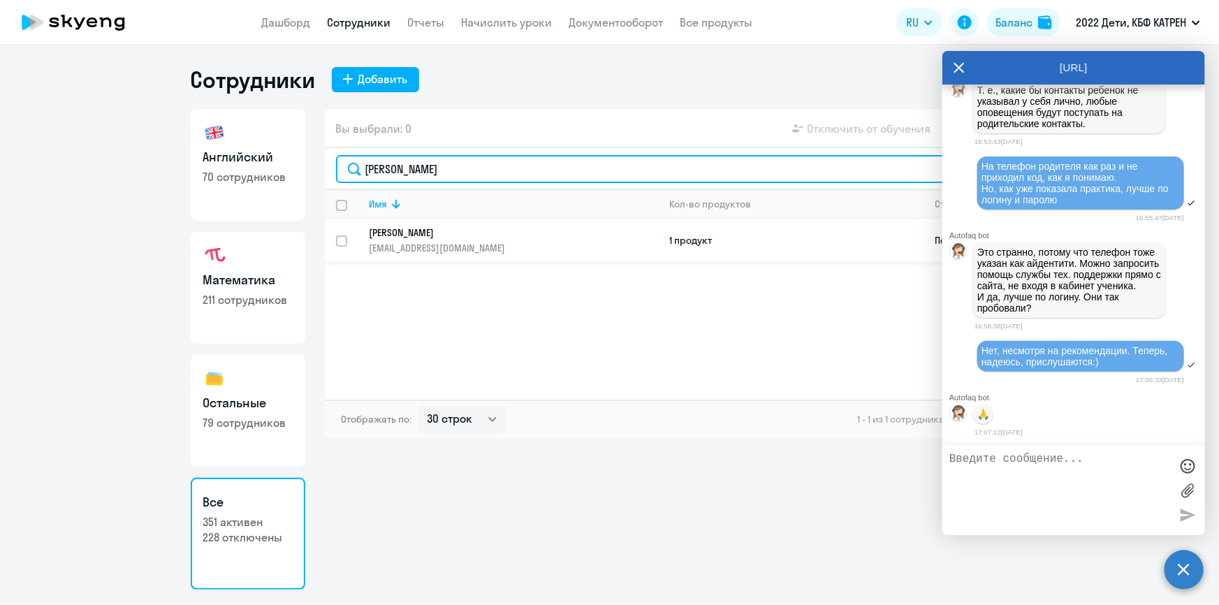
type input "шмакова"
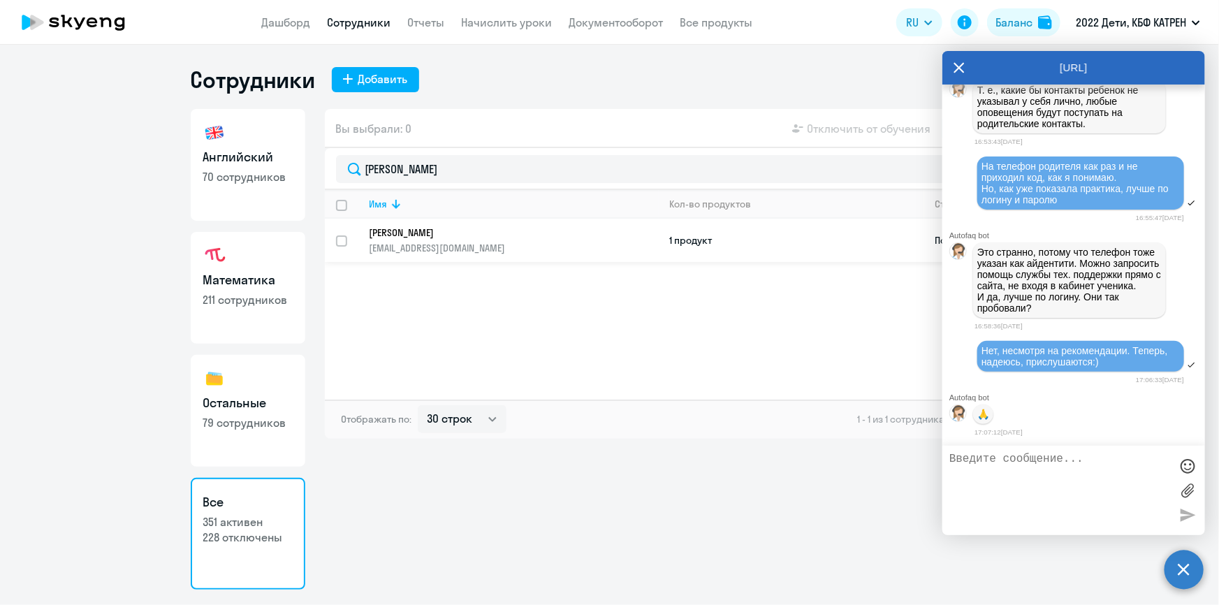
click at [430, 237] on p "Шмакова Алина Дмитриевна" at bounding box center [504, 232] width 270 height 13
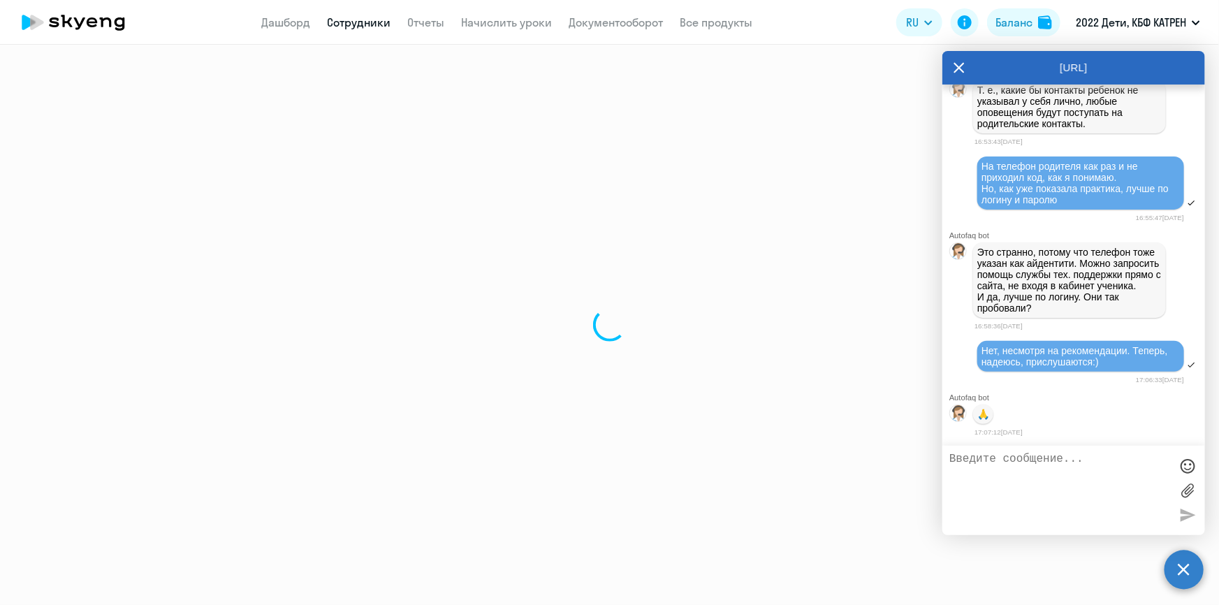
select select "english"
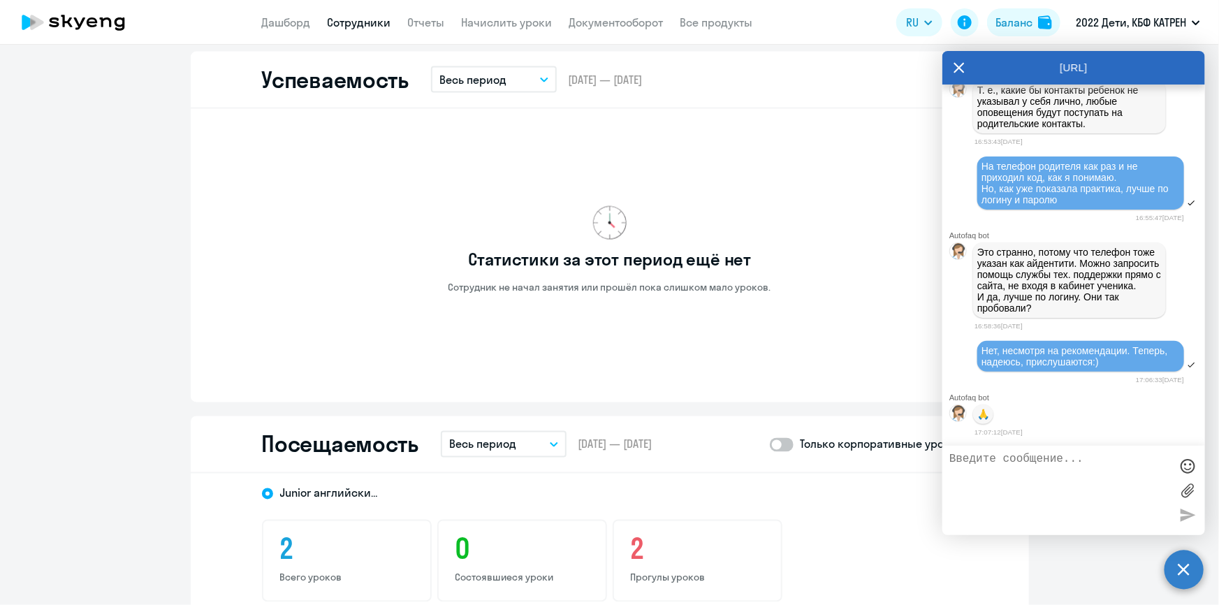
scroll to position [1397, 0]
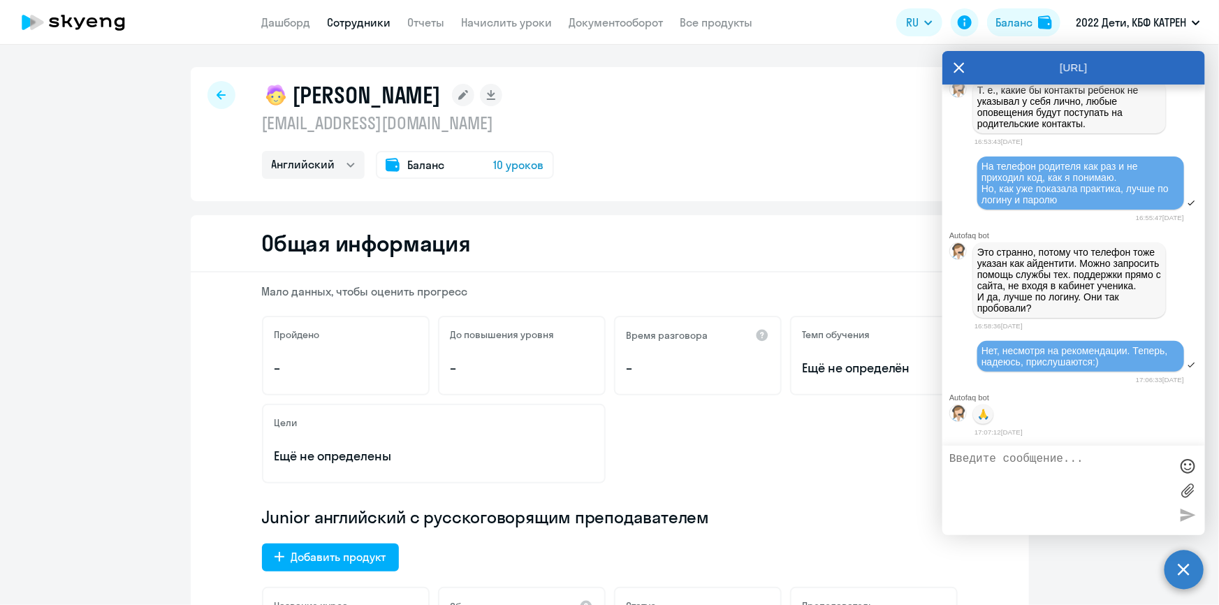
select select "30"
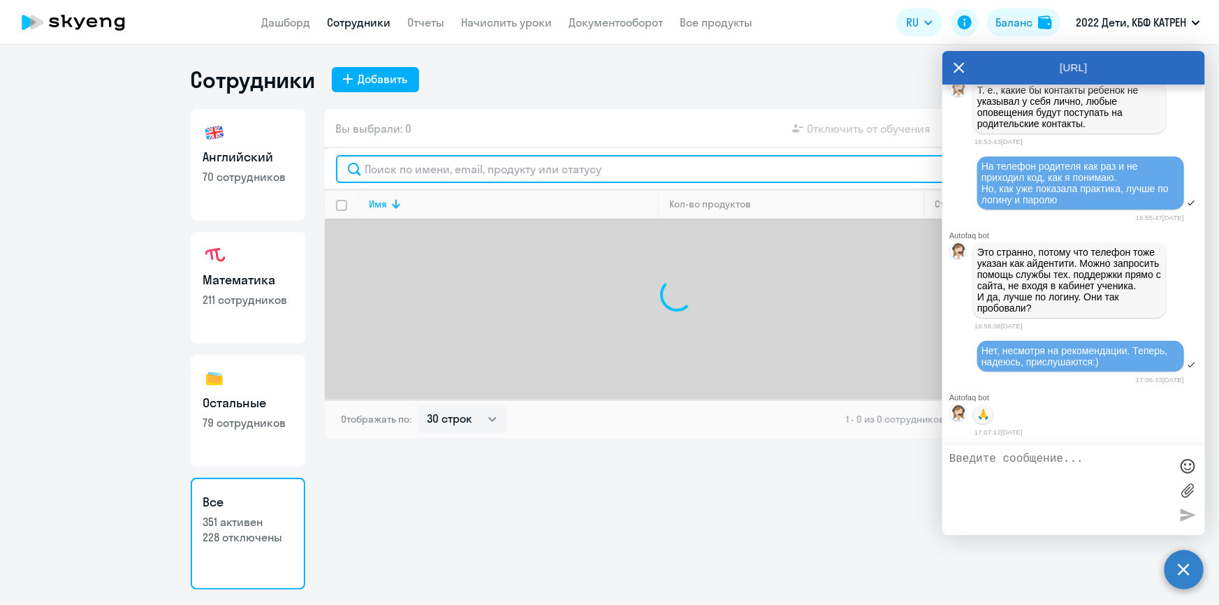
click at [485, 170] on input "text" at bounding box center [677, 169] width 682 height 28
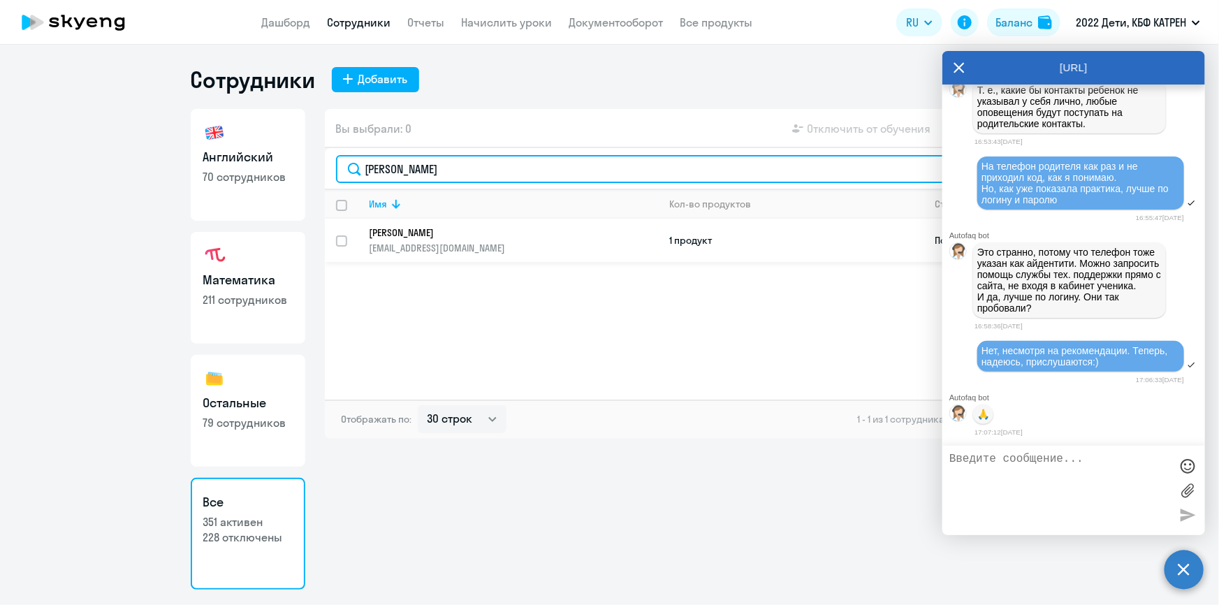
type input "колпакова"
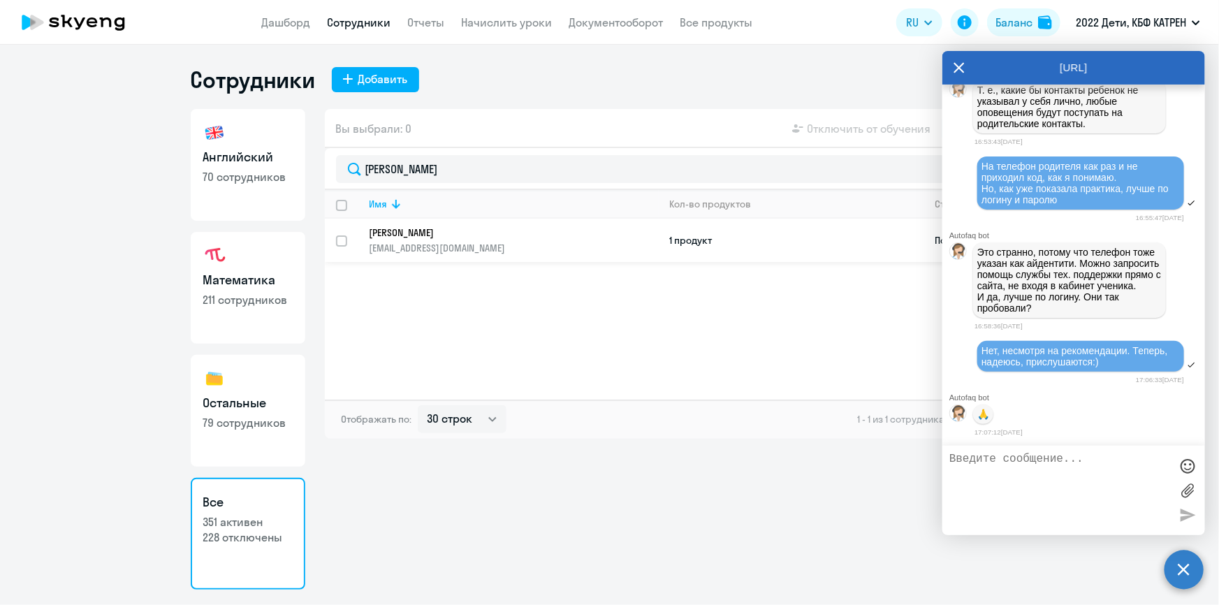
click at [489, 237] on p "Колпакова Виктория Вячеславовна" at bounding box center [504, 232] width 270 height 13
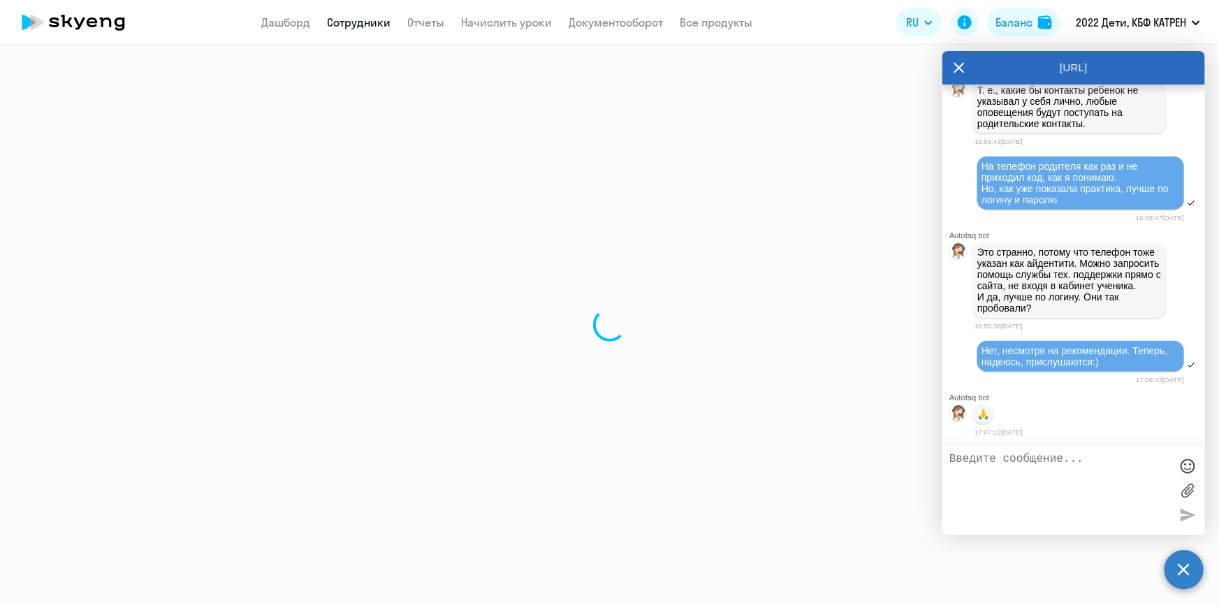
select select "math"
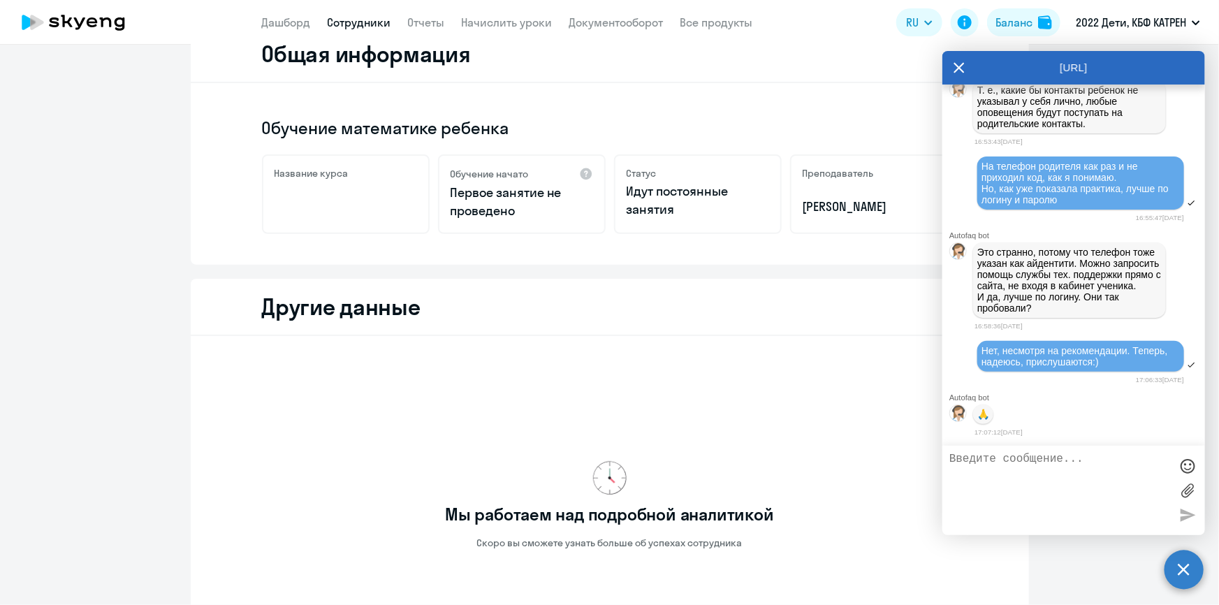
scroll to position [53, 0]
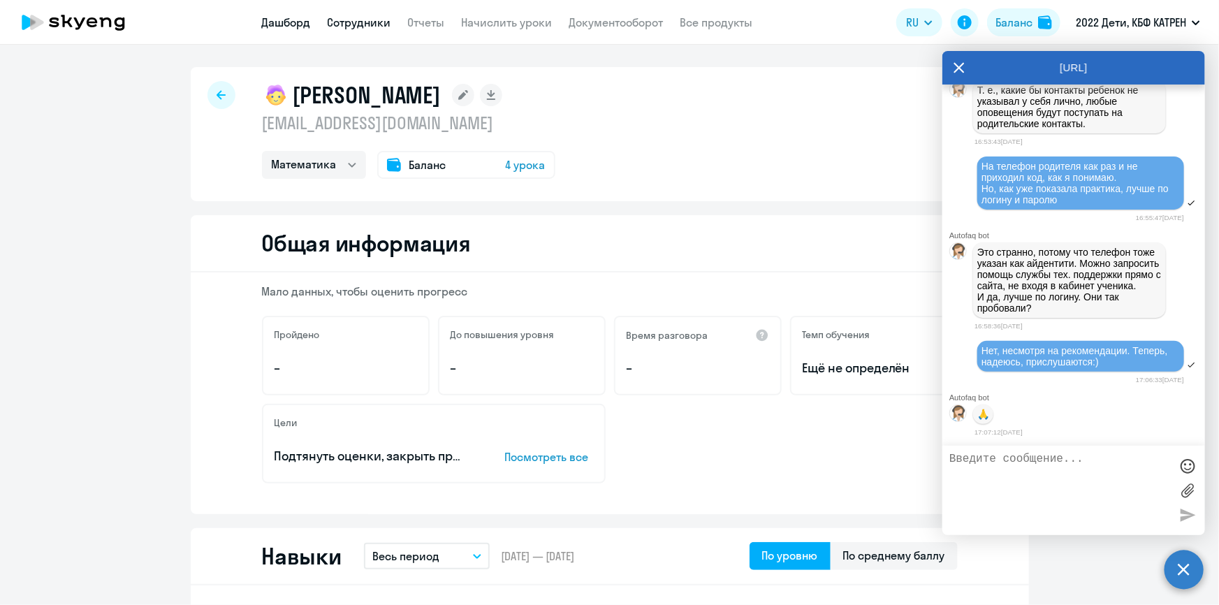
click at [291, 21] on link "Дашборд" at bounding box center [286, 22] width 49 height 14
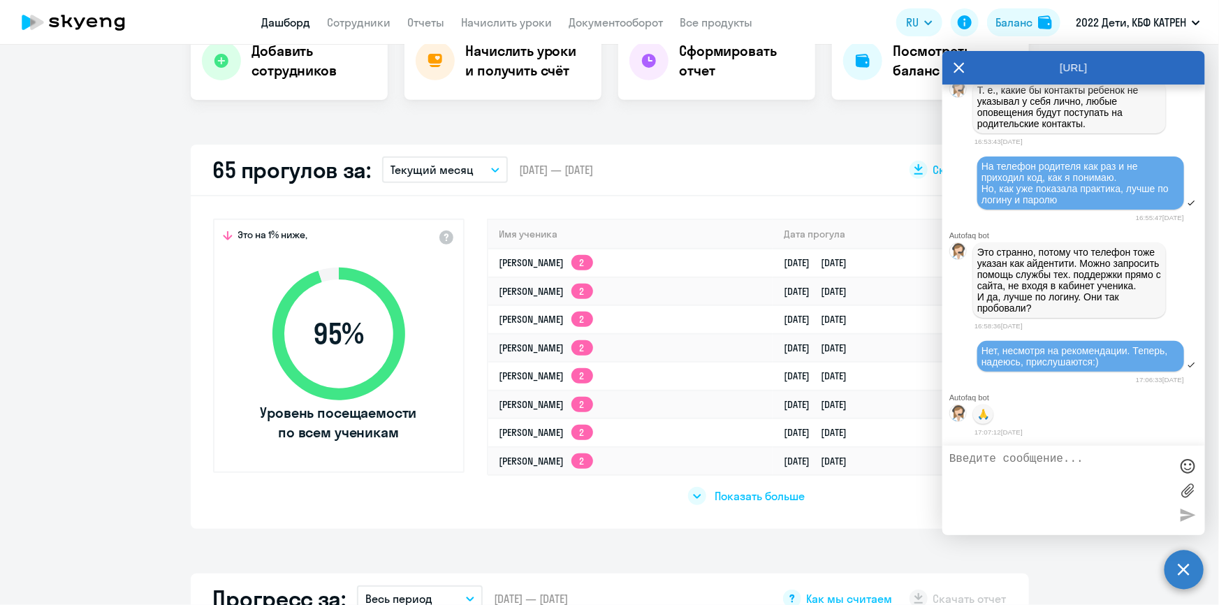
scroll to position [317, 0]
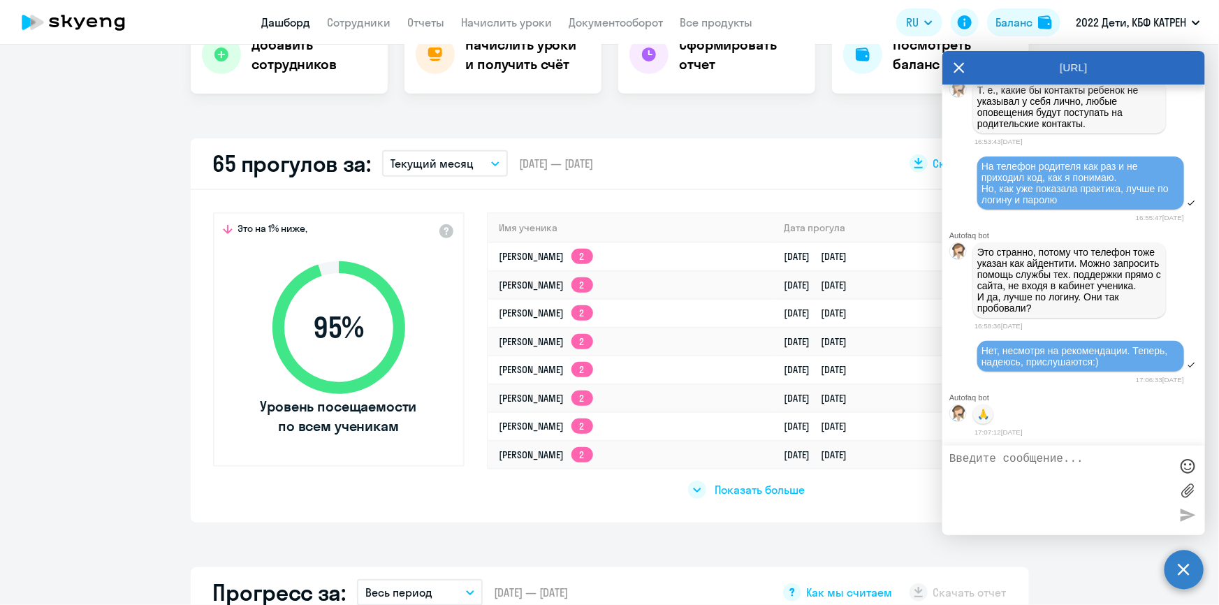
click at [754, 489] on span "Показать больше" at bounding box center [759, 489] width 90 height 15
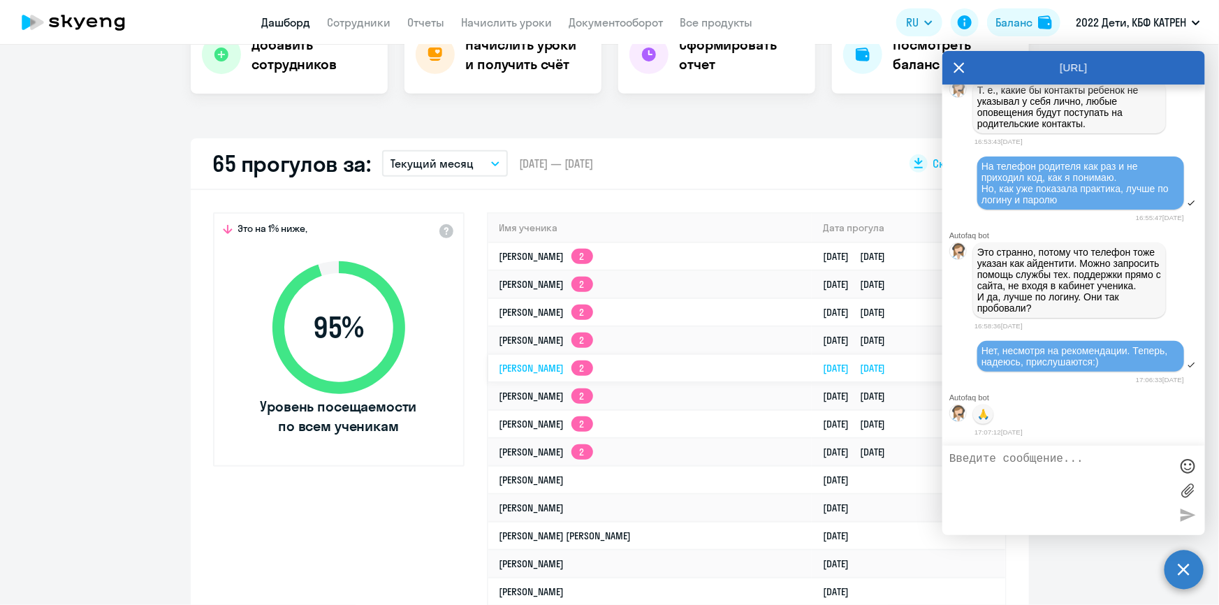
select select "30"
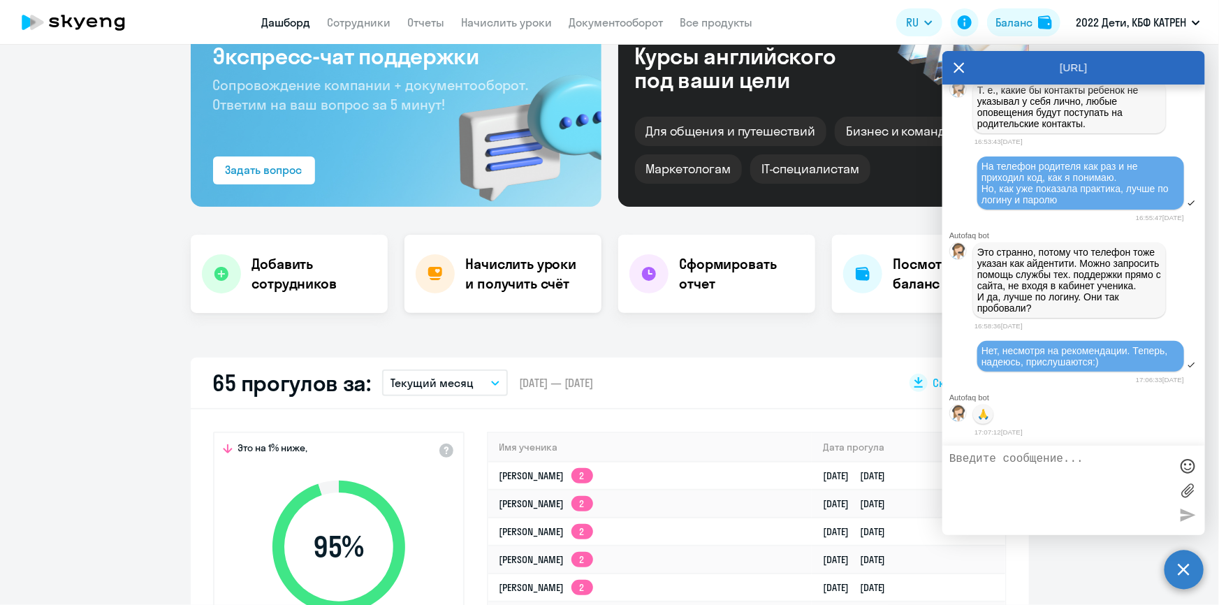
scroll to position [0, 0]
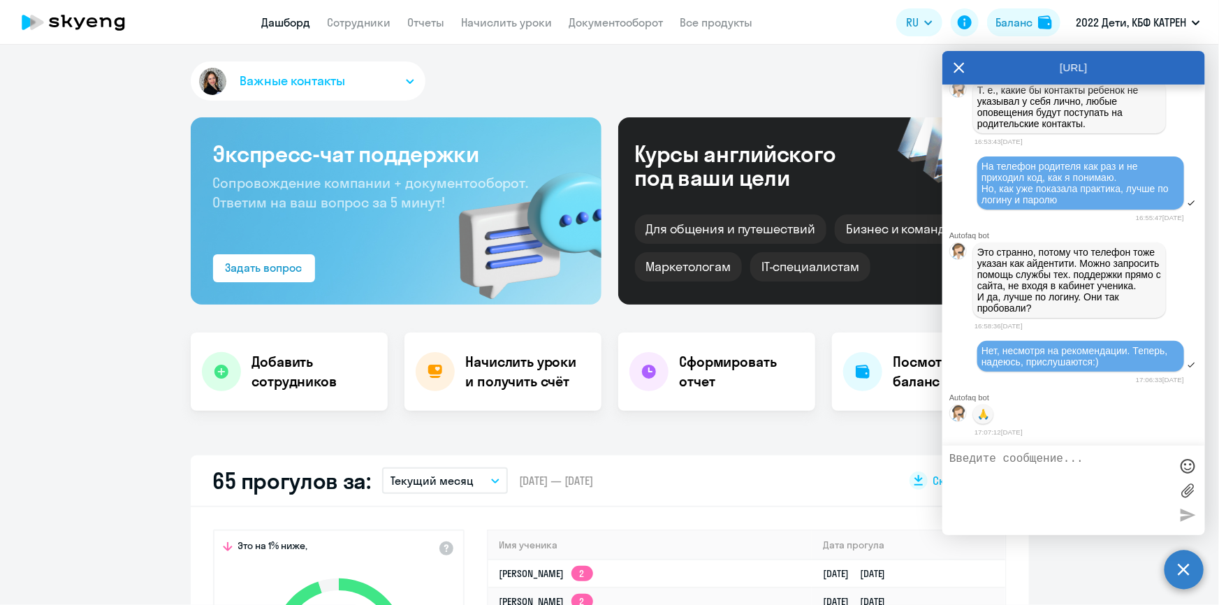
click at [288, 21] on link "Дашборд" at bounding box center [286, 22] width 49 height 14
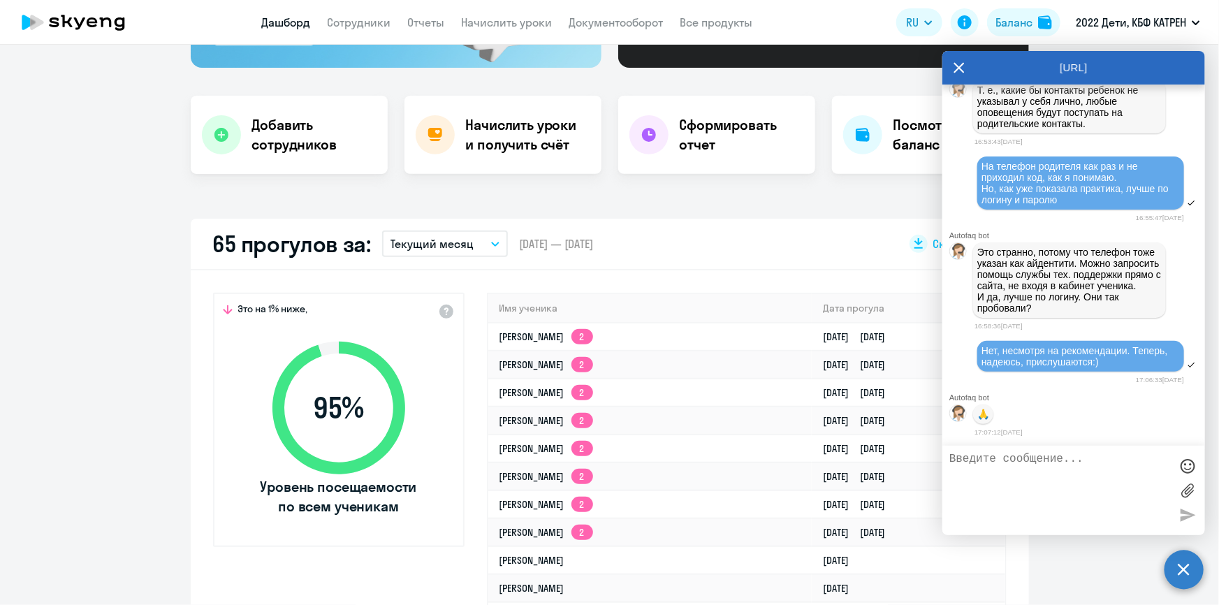
scroll to position [254, 0]
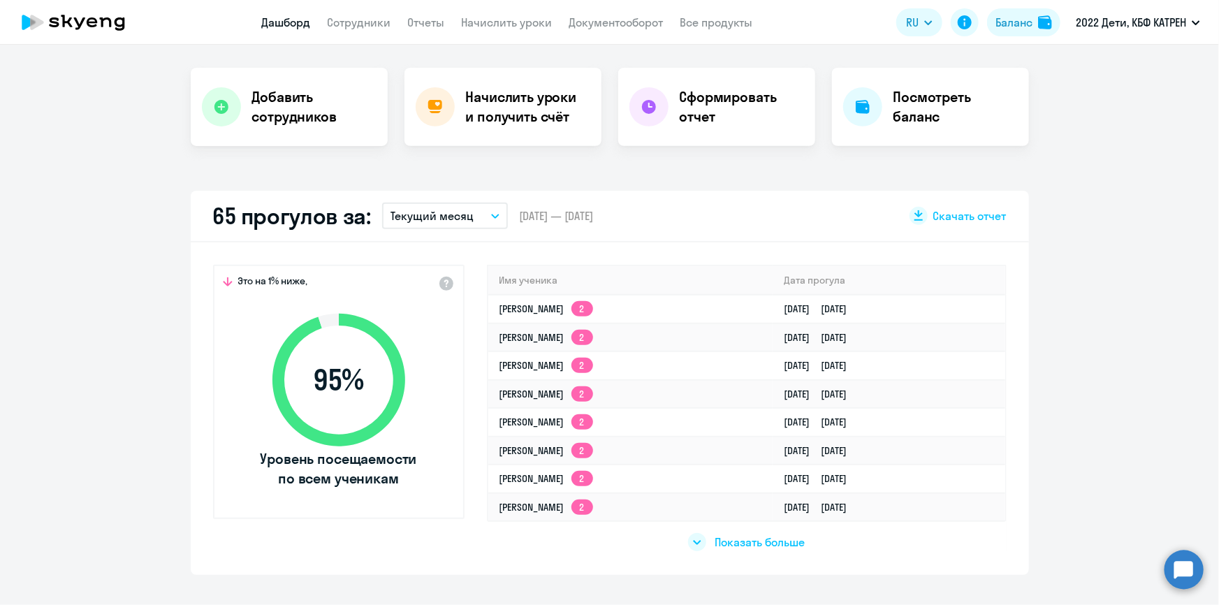
scroll to position [317, 0]
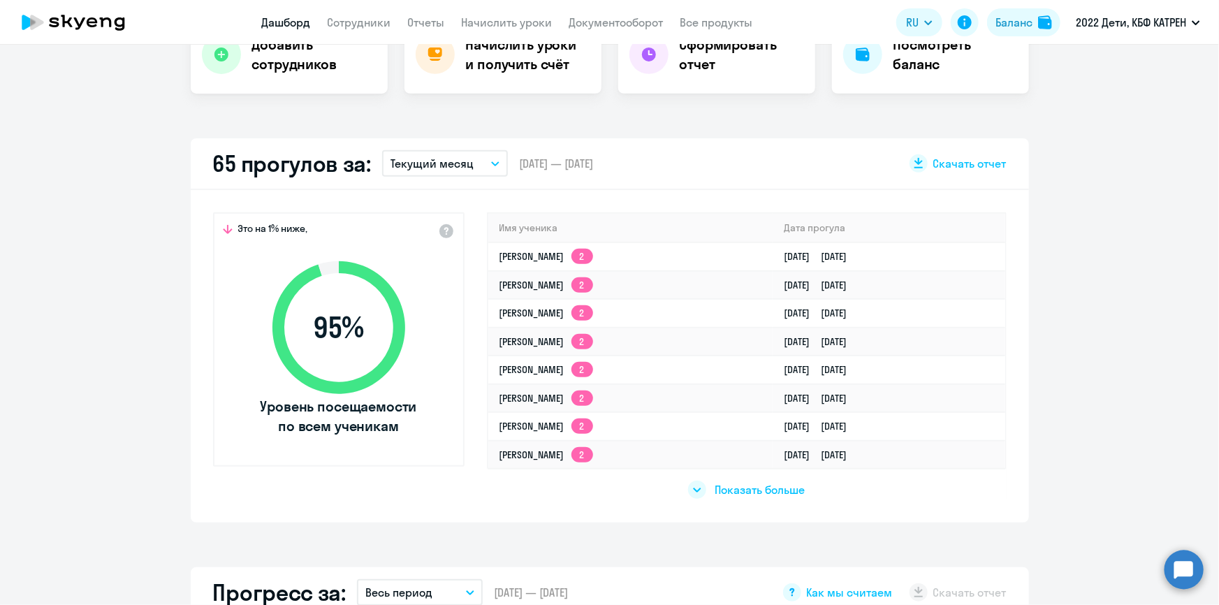
select select "30"
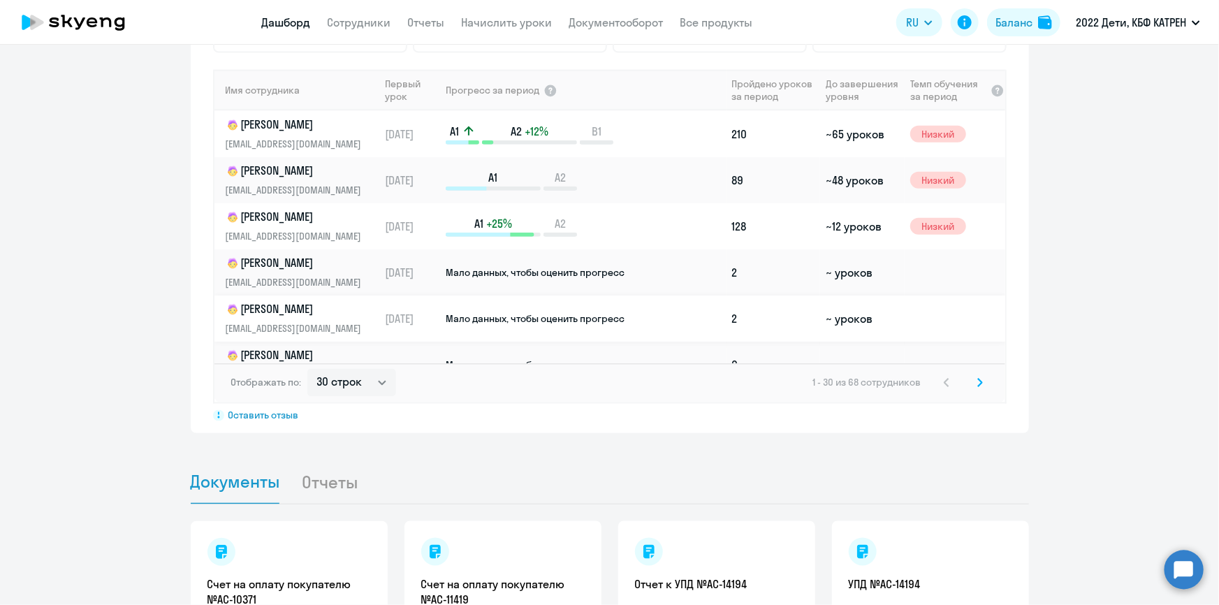
scroll to position [353, 0]
